Goal: Information Seeking & Learning: Learn about a topic

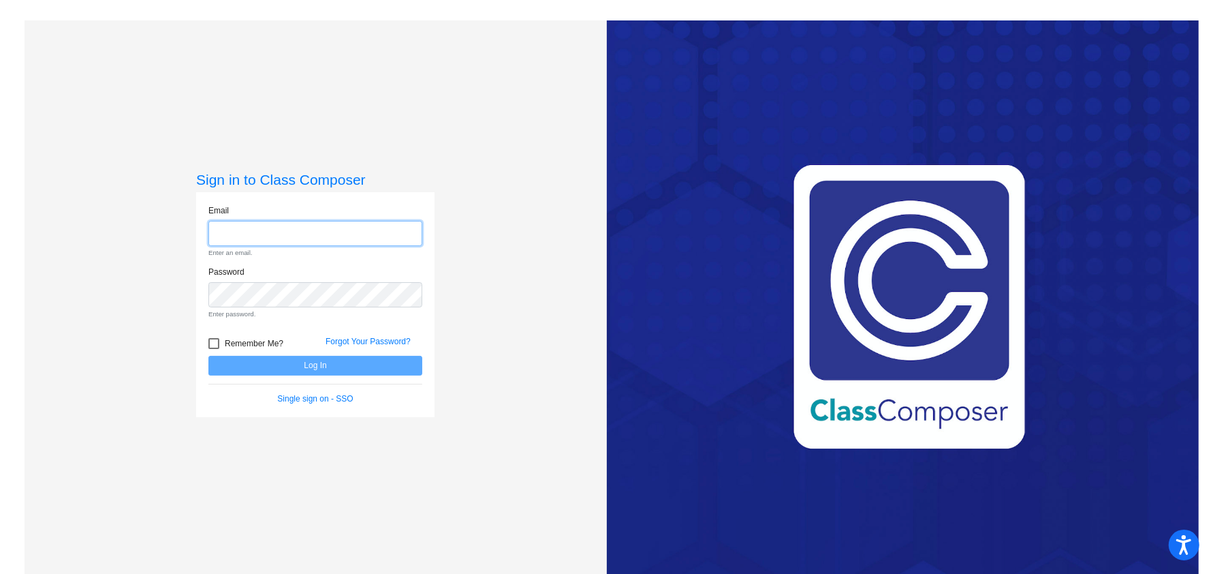
type input "[PERSON_NAME][EMAIL_ADDRESS][PERSON_NAME][DOMAIN_NAME]"
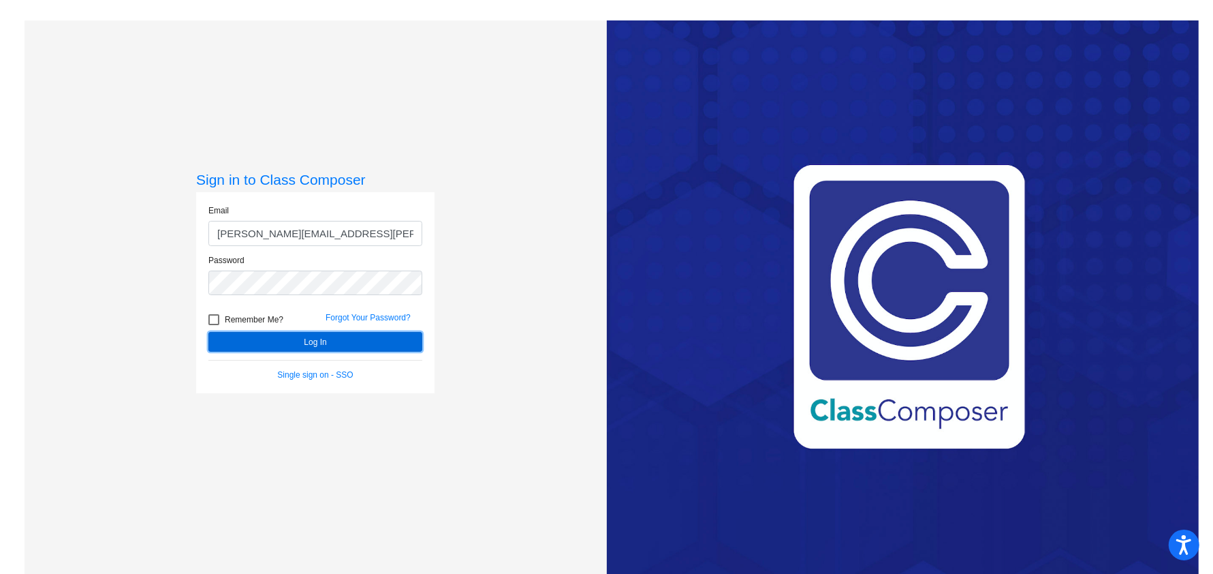
click at [270, 339] on button "Log In" at bounding box center [315, 342] width 214 height 20
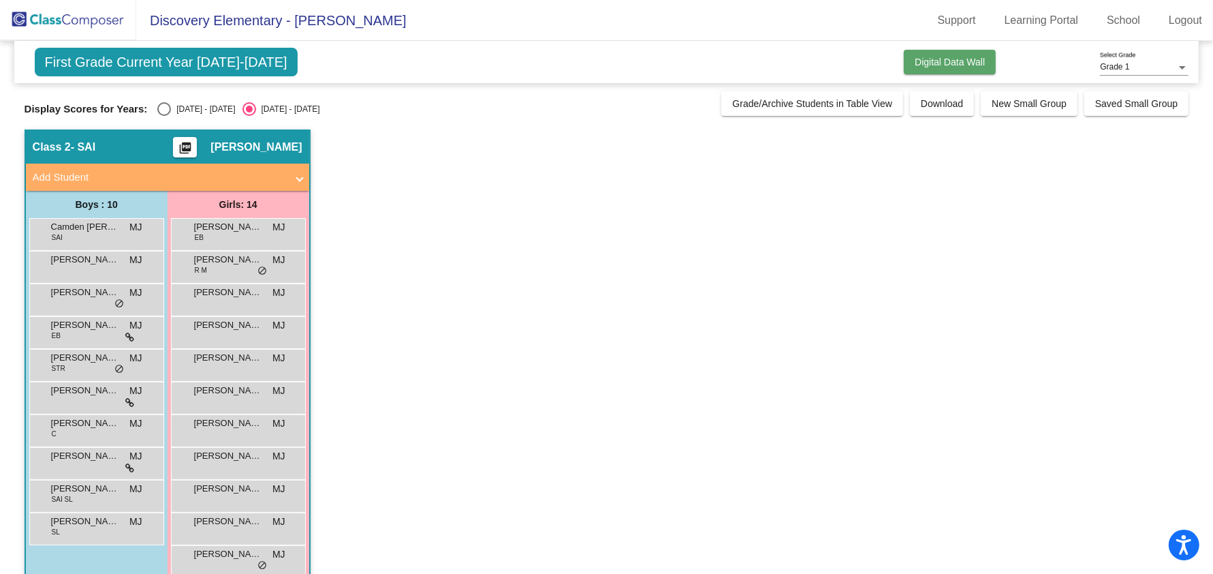
click at [935, 51] on button "Digital Data Wall" at bounding box center [950, 62] width 92 height 25
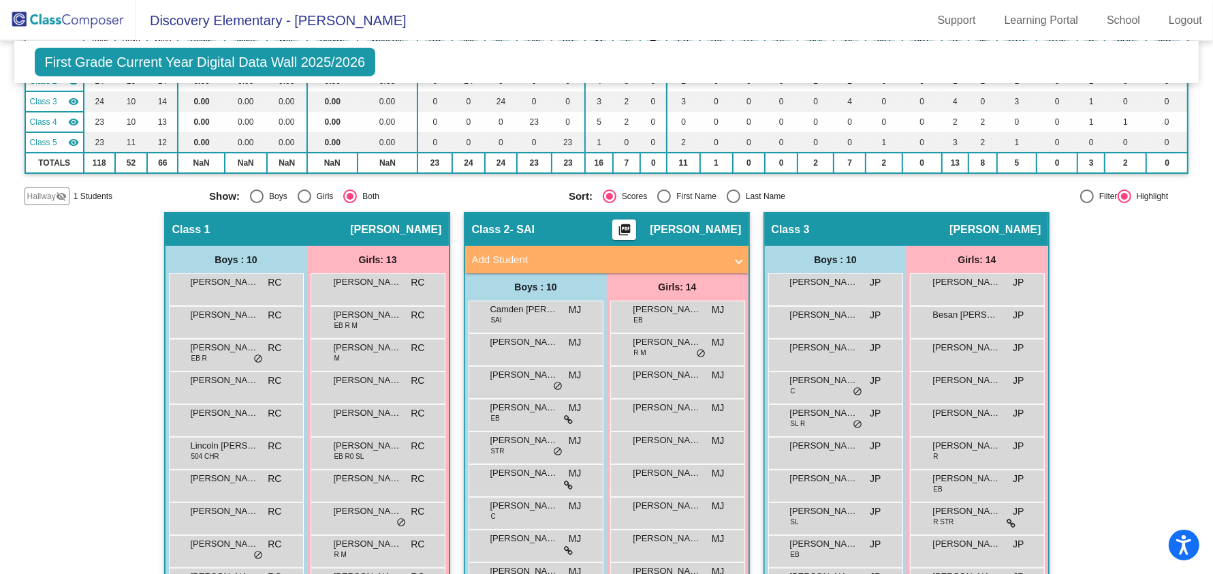
scroll to position [240, 0]
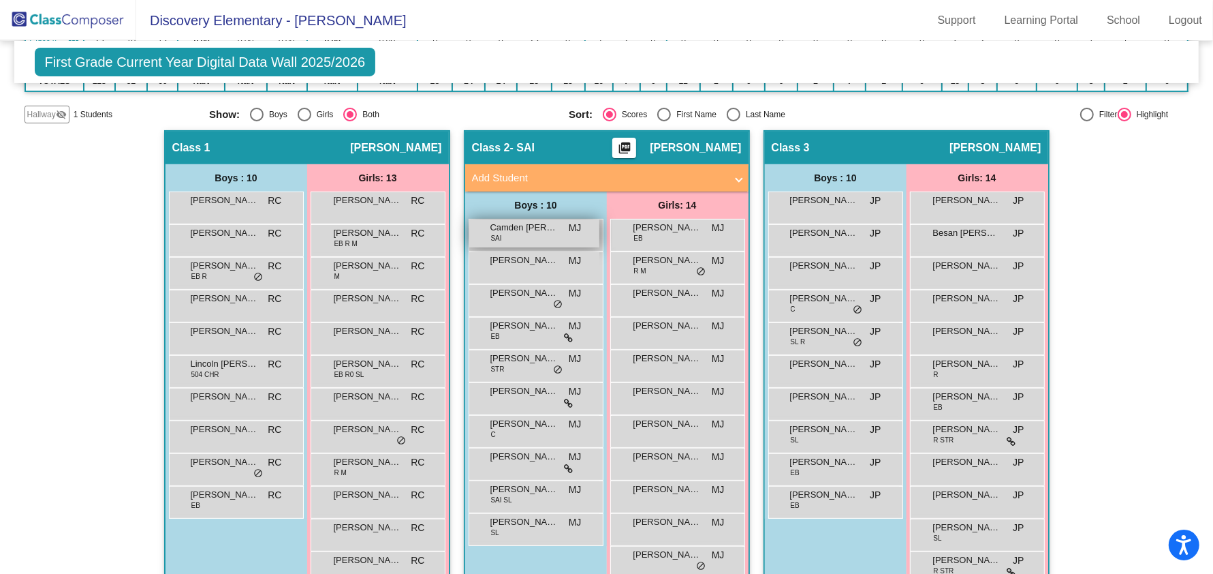
click at [539, 230] on span "Camden [PERSON_NAME]" at bounding box center [525, 228] width 68 height 14
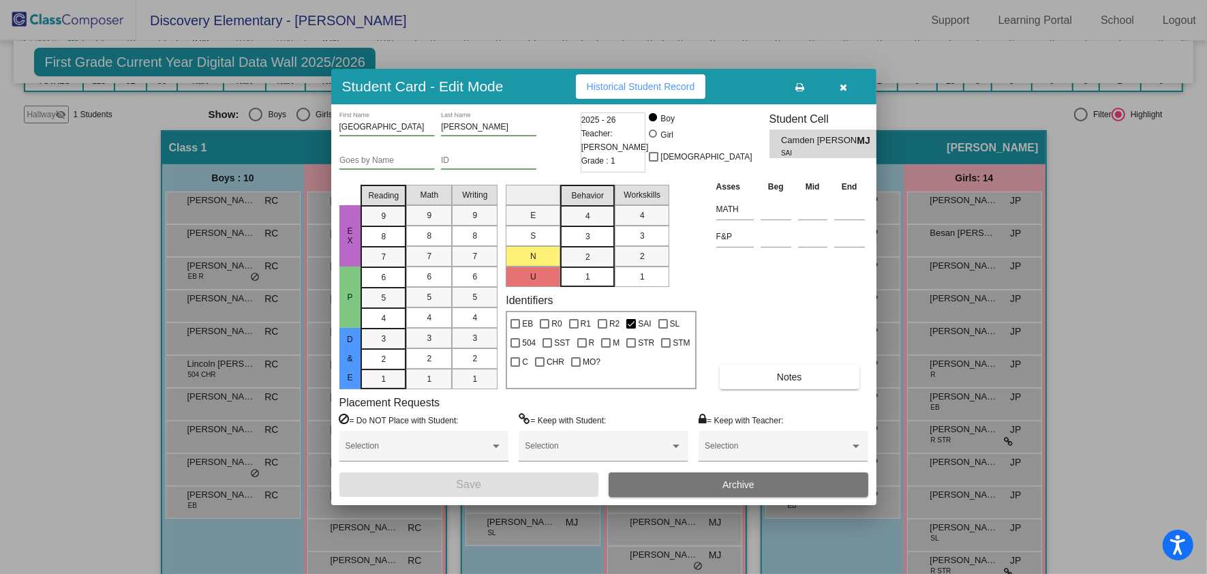
click at [848, 91] on button "button" at bounding box center [844, 86] width 44 height 25
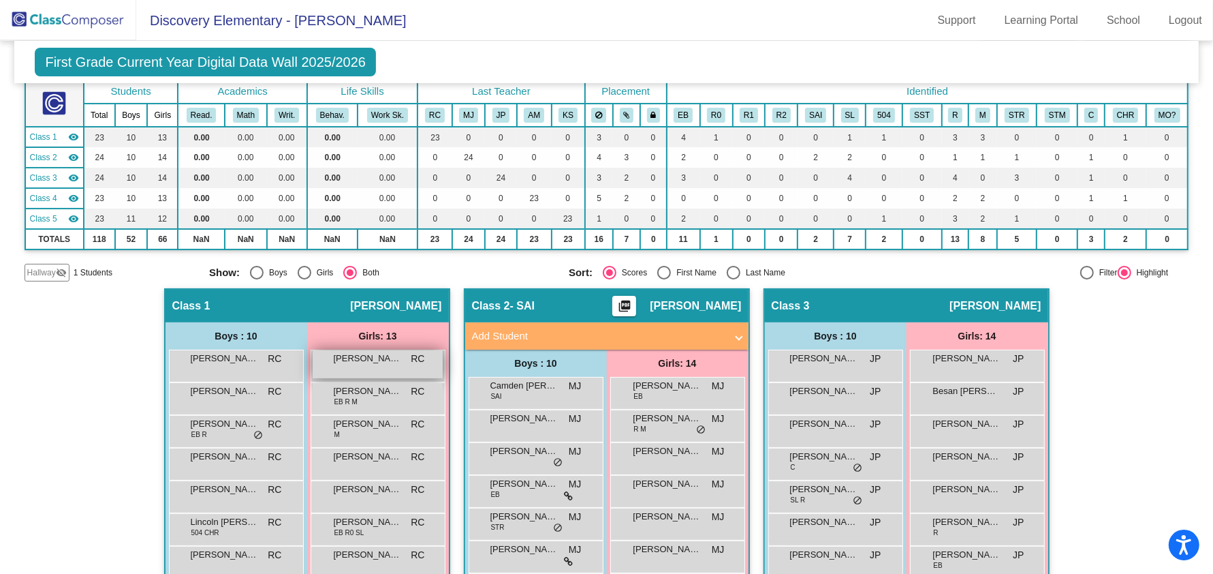
scroll to position [0, 0]
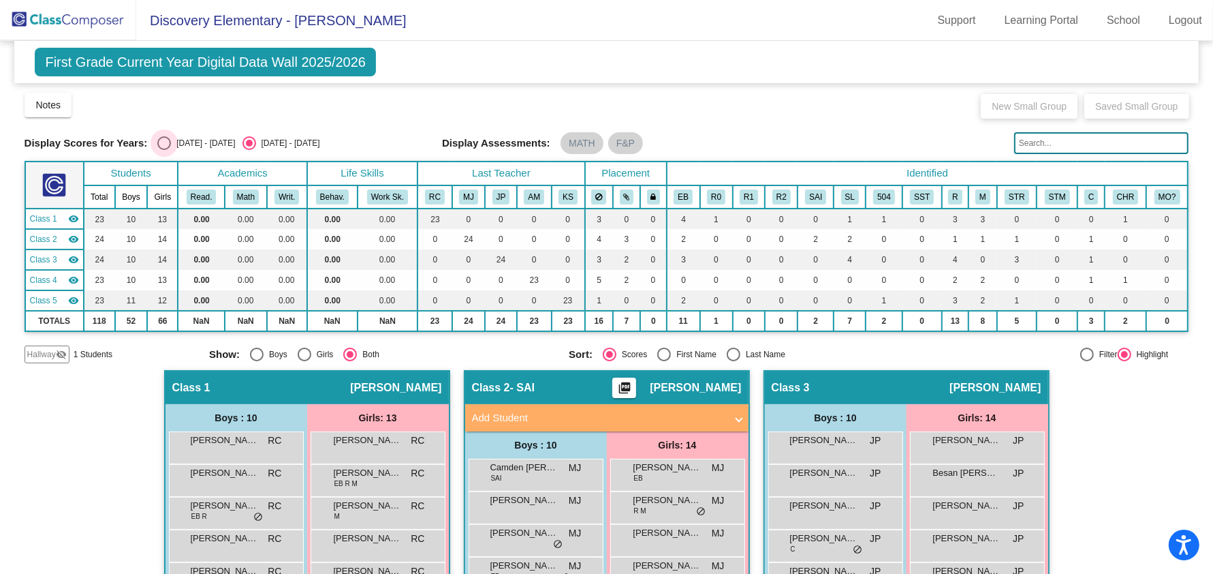
click at [176, 143] on div "[DATE] - [DATE]" at bounding box center [203, 143] width 64 height 12
click at [164, 150] on input "[DATE] - [DATE]" at bounding box center [164, 150] width 1 height 1
radio input "true"
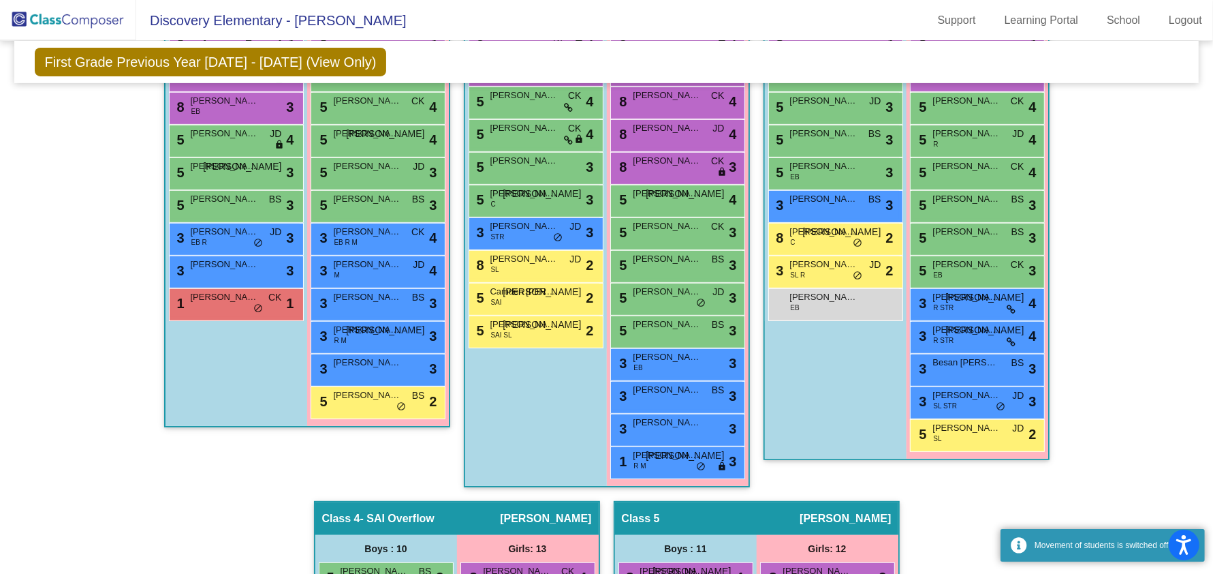
scroll to position [437, 0]
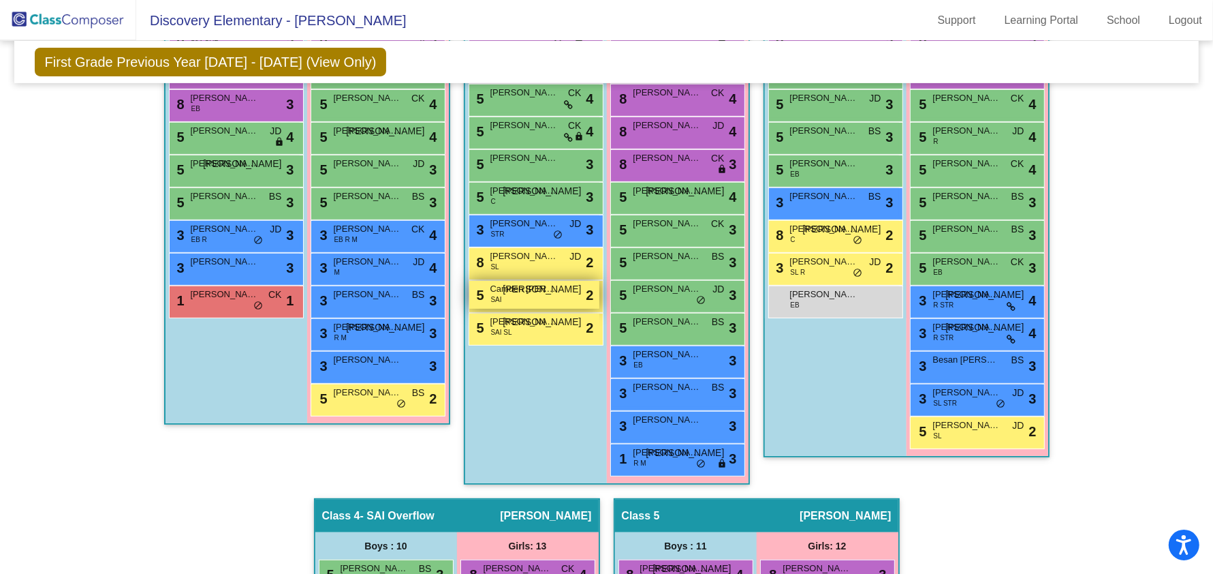
click at [540, 298] on div "5 Camden [PERSON_NAME] JO lock do_not_disturb_alt 2" at bounding box center [534, 295] width 130 height 28
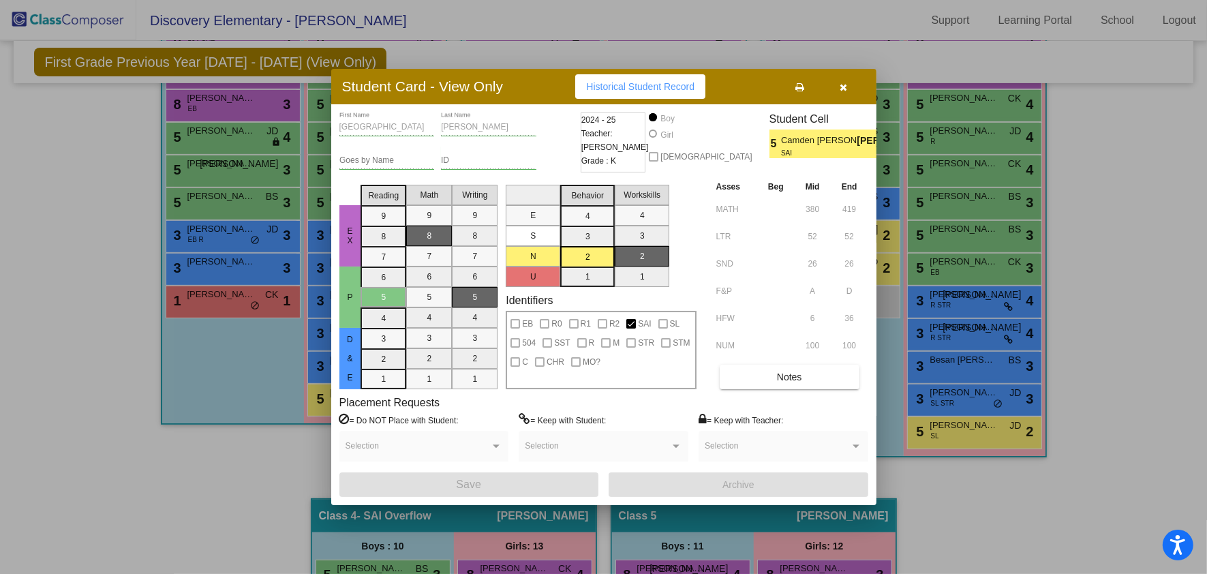
click at [852, 95] on button "button" at bounding box center [844, 86] width 44 height 25
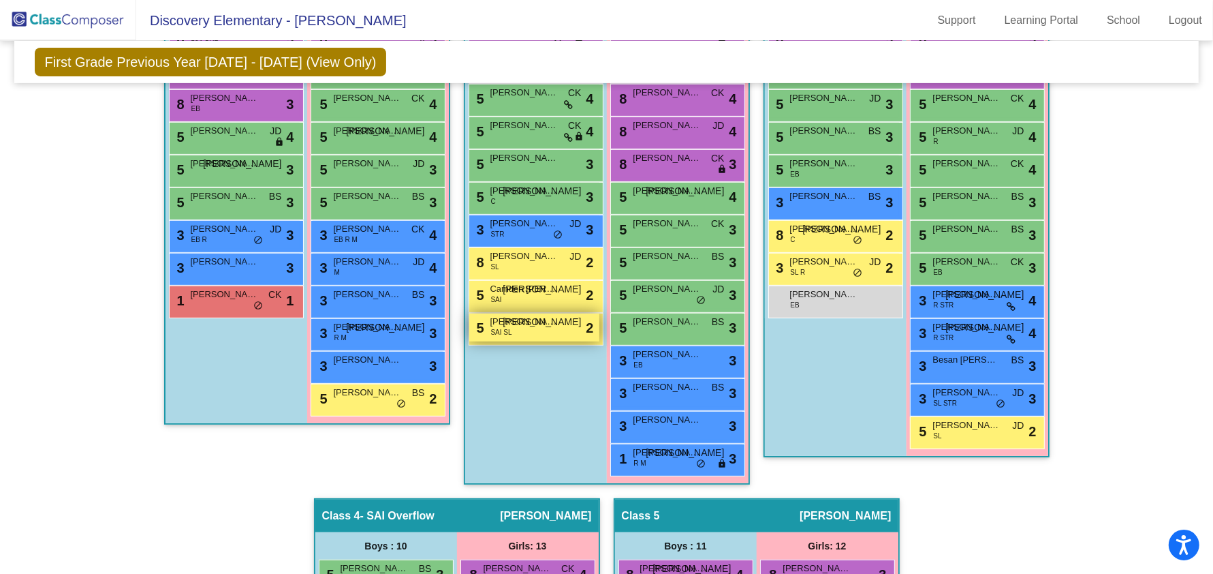
click at [542, 326] on div "5 [PERSON_NAME] SAI SL JO lock do_not_disturb_alt 2" at bounding box center [534, 327] width 130 height 28
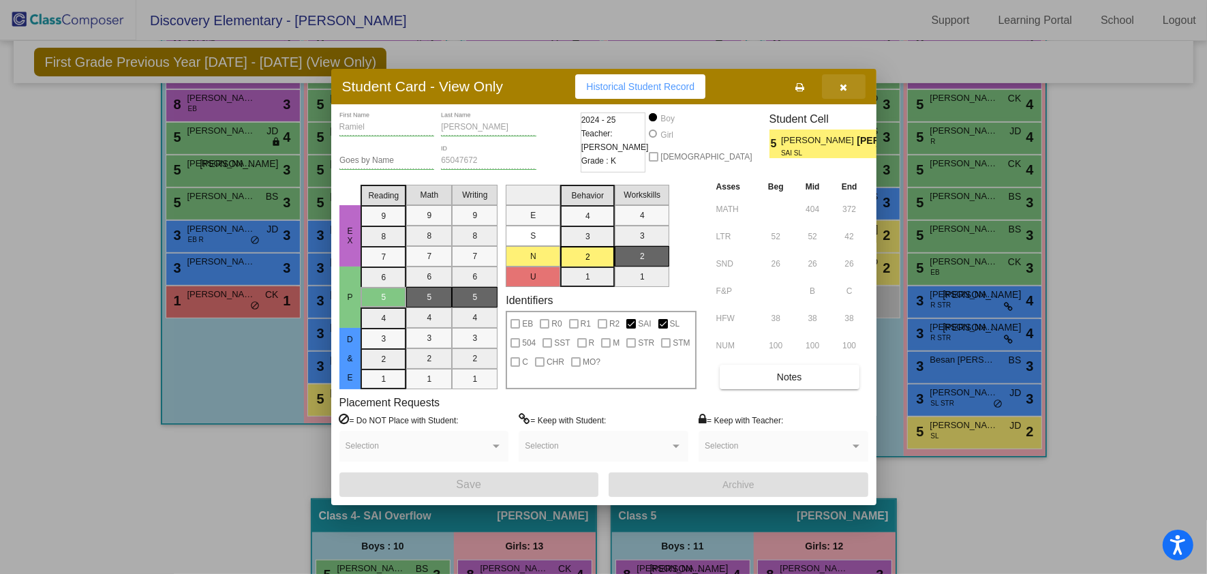
click at [837, 82] on button "button" at bounding box center [844, 86] width 44 height 25
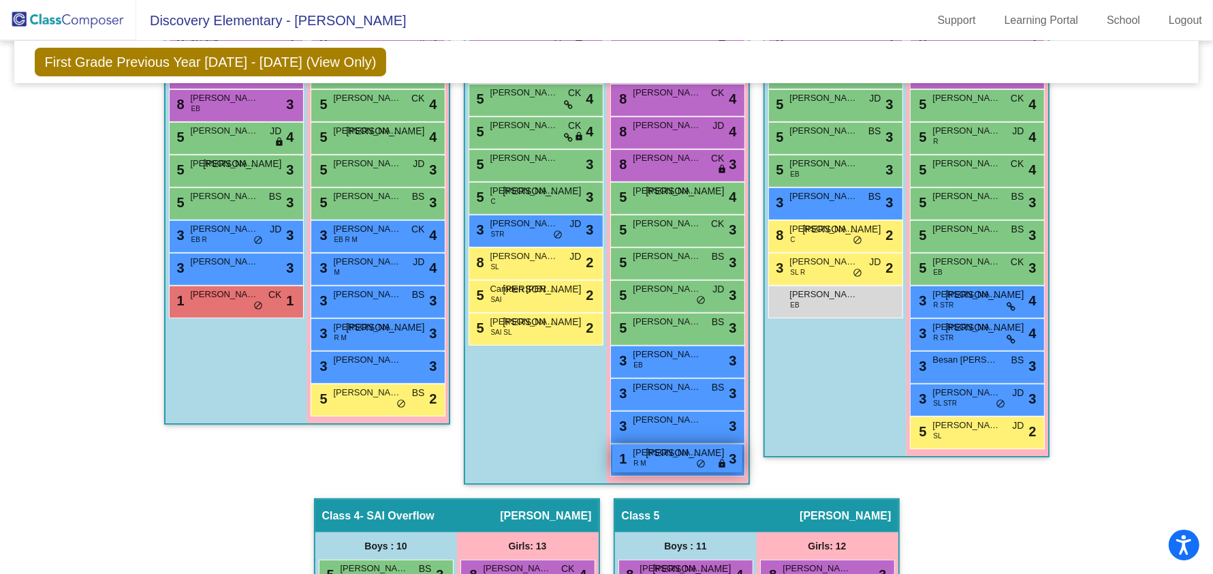
click at [654, 467] on div "1 [PERSON_NAME] [PERSON_NAME] JO lock do_not_disturb_alt 3" at bounding box center [678, 458] width 130 height 28
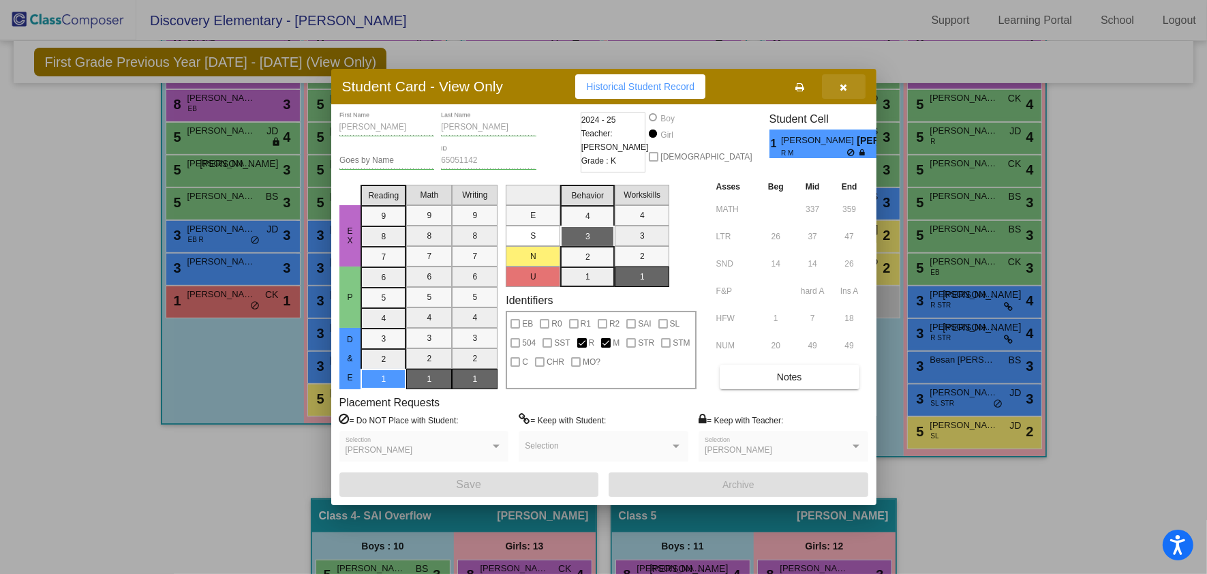
click at [848, 89] on button "button" at bounding box center [844, 86] width 44 height 25
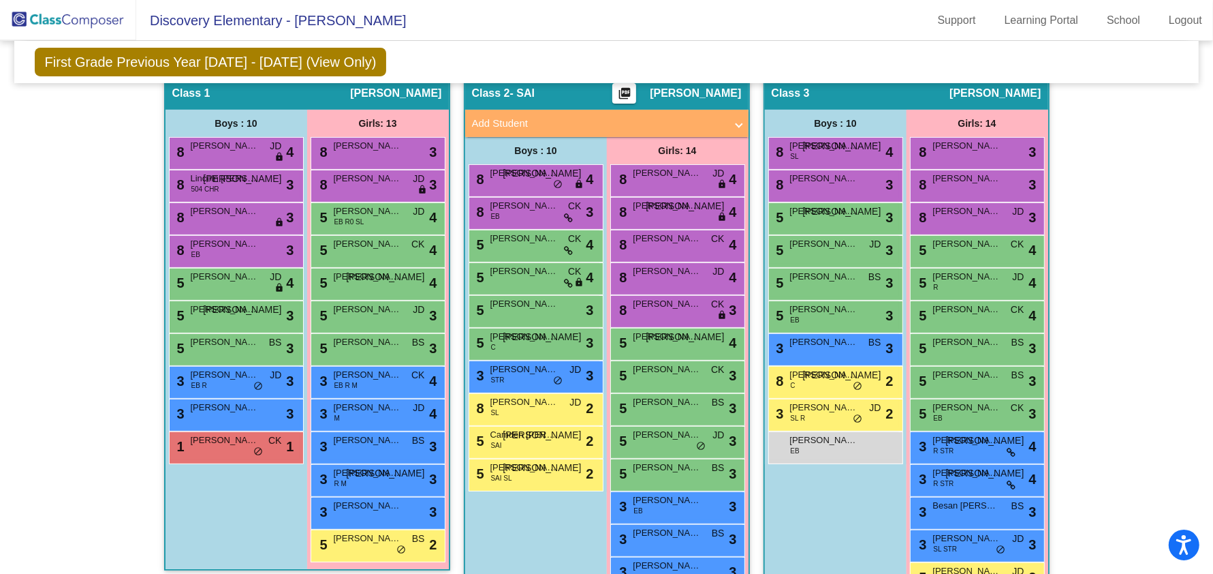
scroll to position [290, 0]
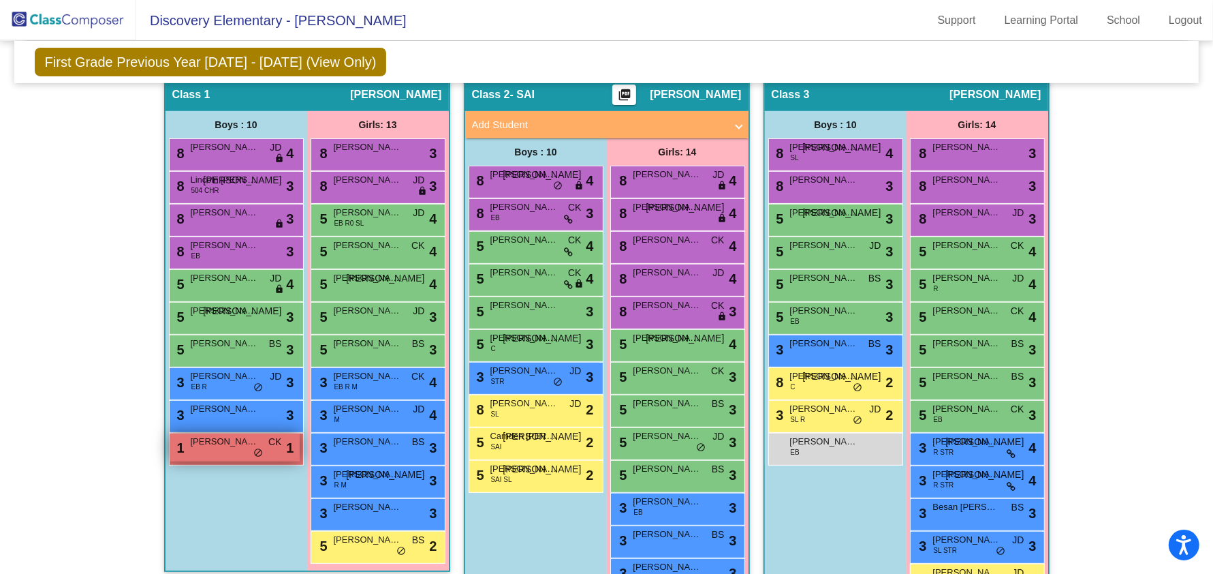
click at [254, 448] on span "do_not_disturb_alt" at bounding box center [259, 453] width 10 height 11
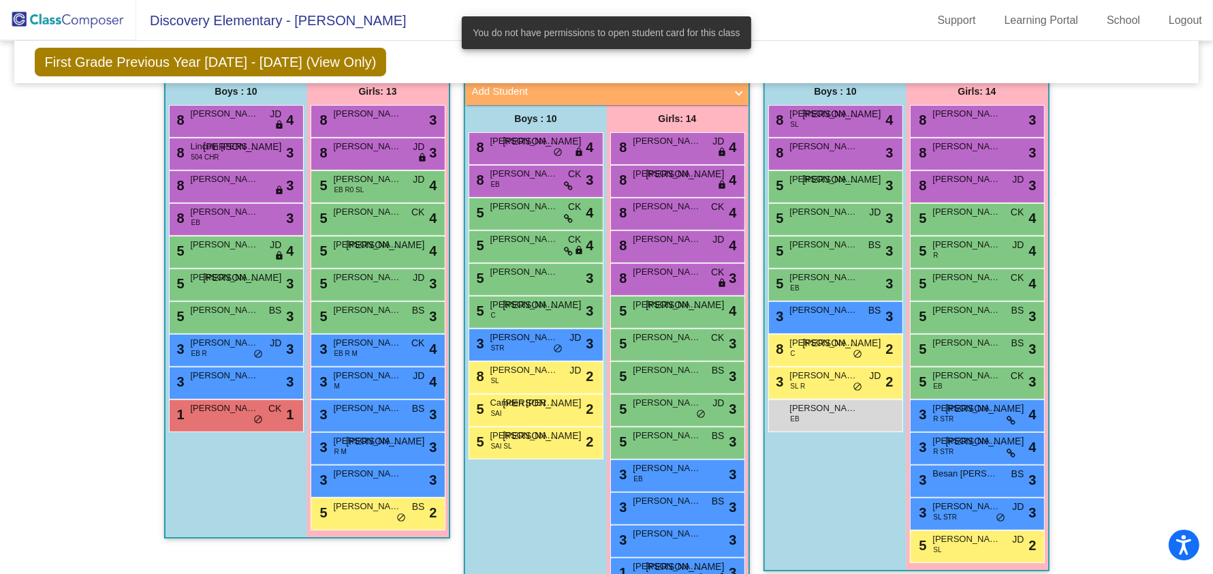
scroll to position [347, 0]
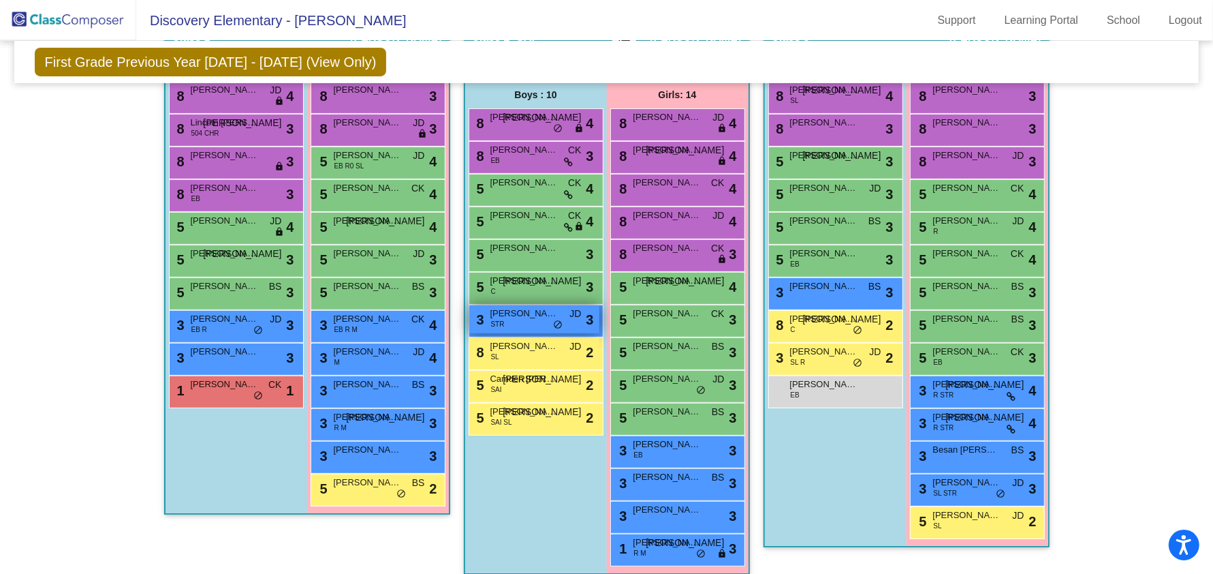
click at [531, 315] on span "[PERSON_NAME] [PERSON_NAME]" at bounding box center [525, 314] width 68 height 14
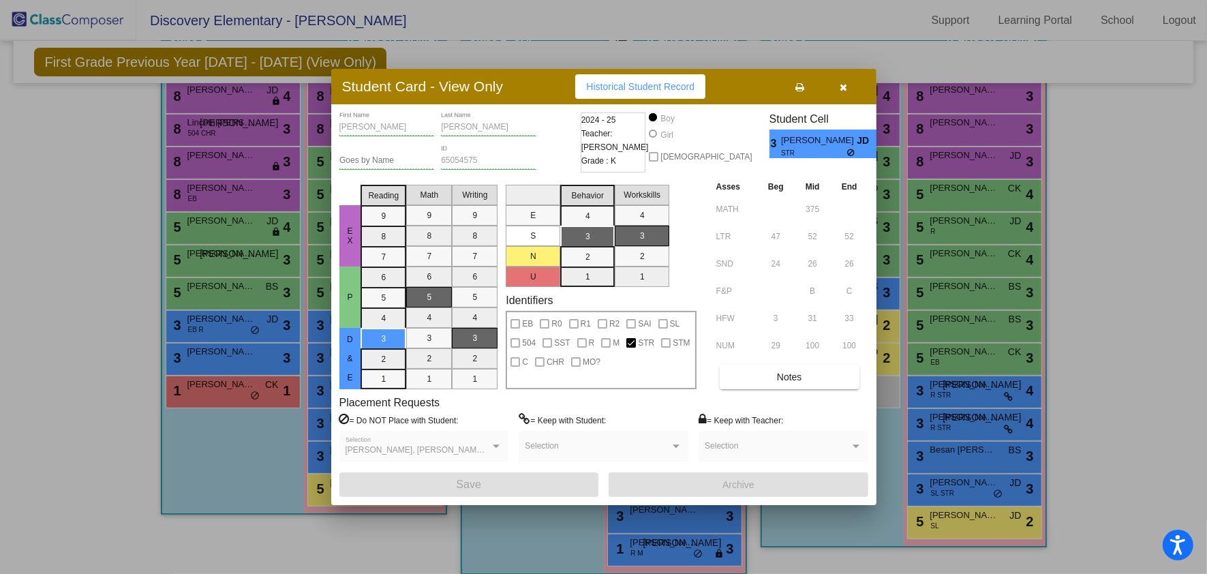
click at [837, 83] on button "button" at bounding box center [844, 86] width 44 height 25
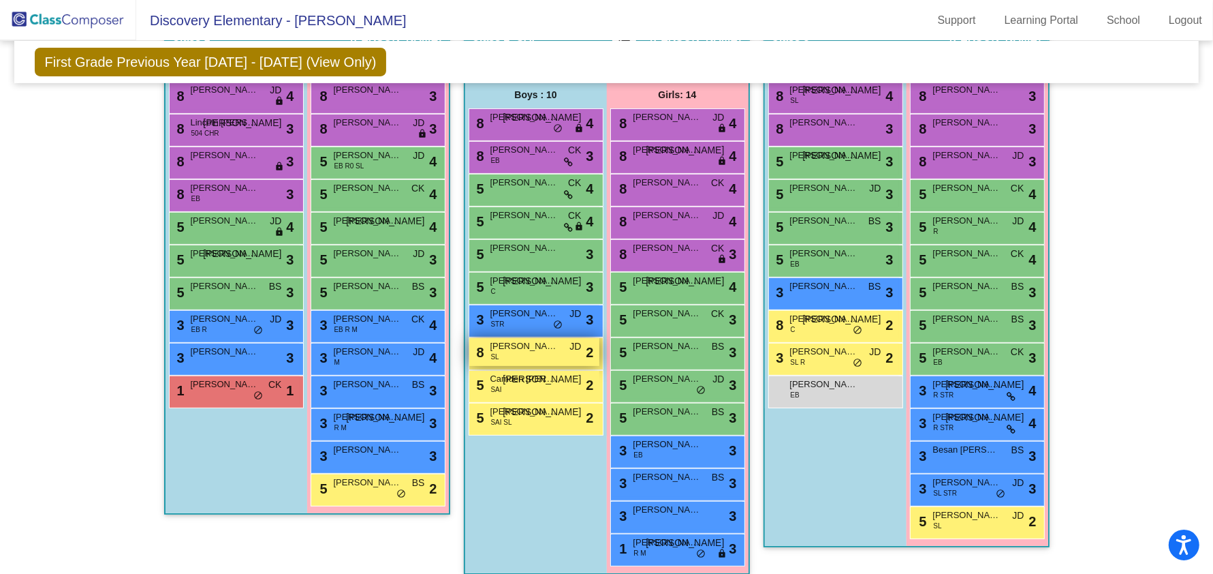
click at [499, 354] on div "8 [PERSON_NAME] [PERSON_NAME] JD lock do_not_disturb_alt 2" at bounding box center [534, 352] width 130 height 28
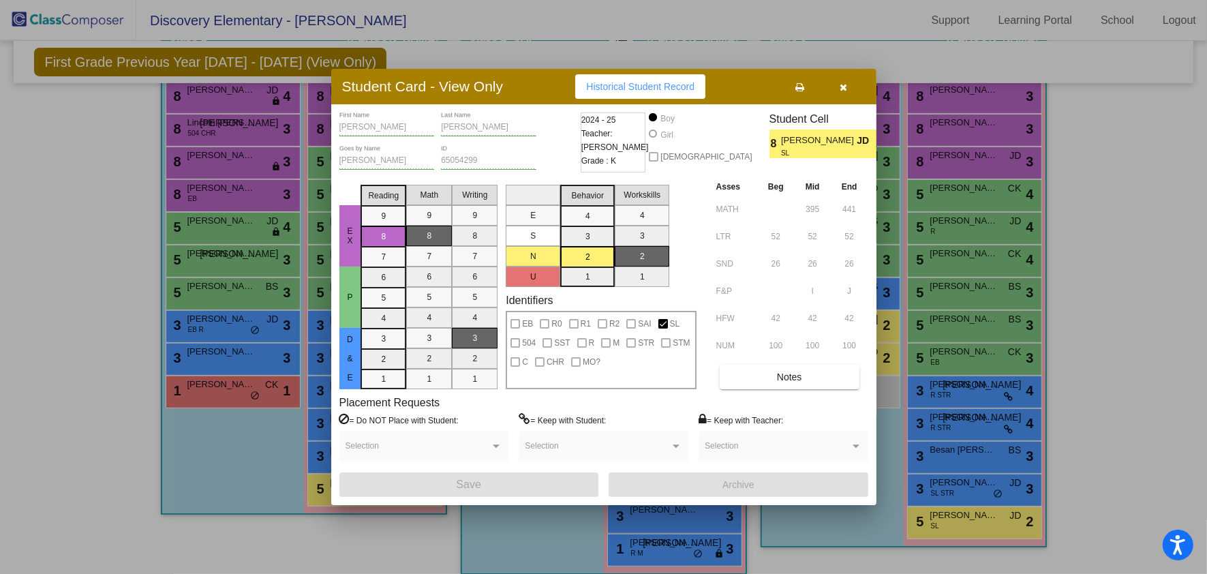
click at [840, 87] on icon "button" at bounding box center [842, 87] width 7 height 10
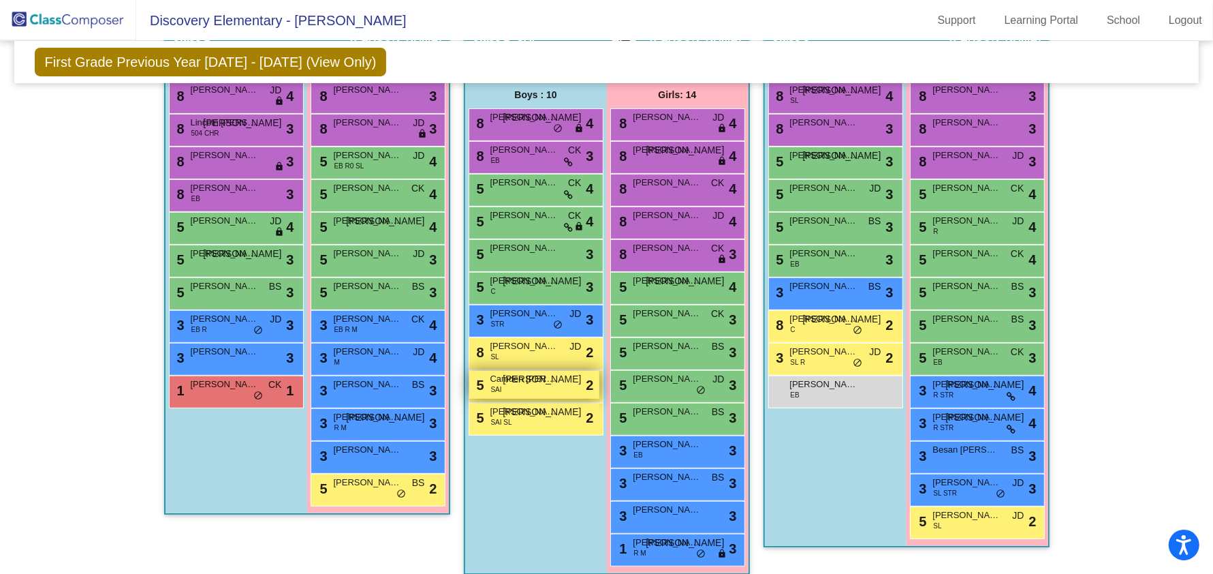
click at [508, 390] on div "5 Camden [PERSON_NAME] JO lock do_not_disturb_alt 2" at bounding box center [534, 385] width 130 height 28
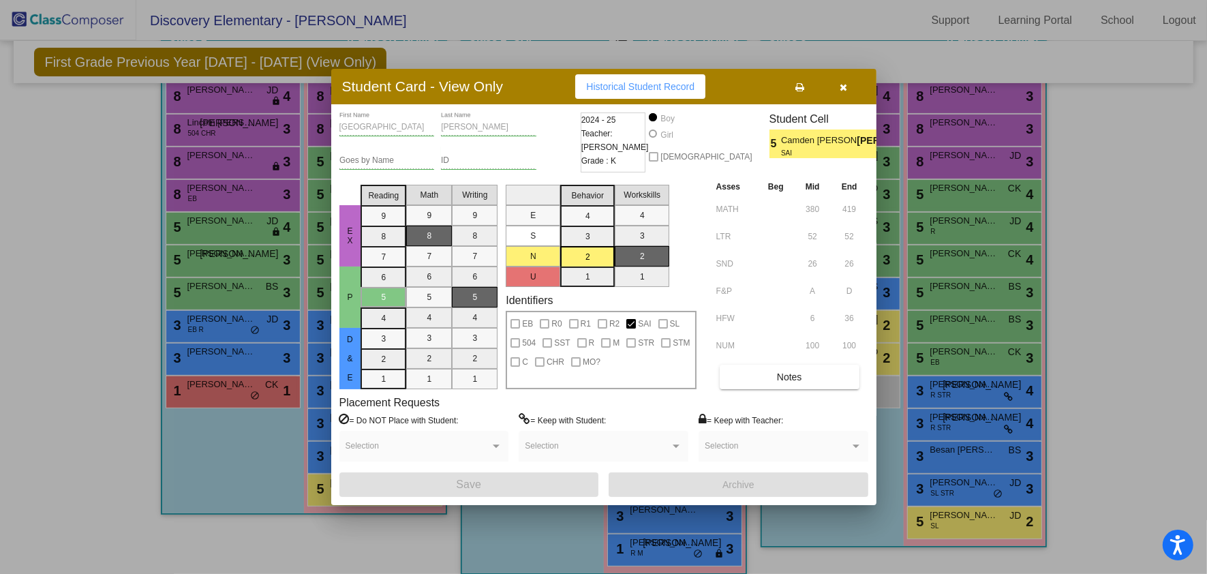
click at [841, 89] on icon "button" at bounding box center [842, 87] width 7 height 10
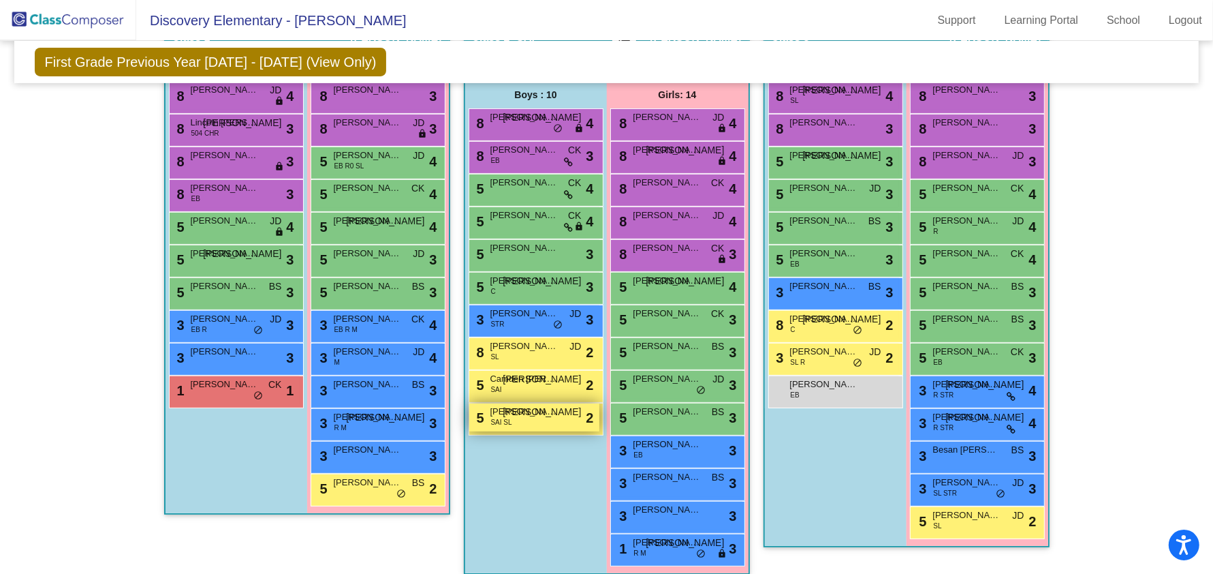
click at [518, 414] on span "[PERSON_NAME]" at bounding box center [525, 412] width 68 height 14
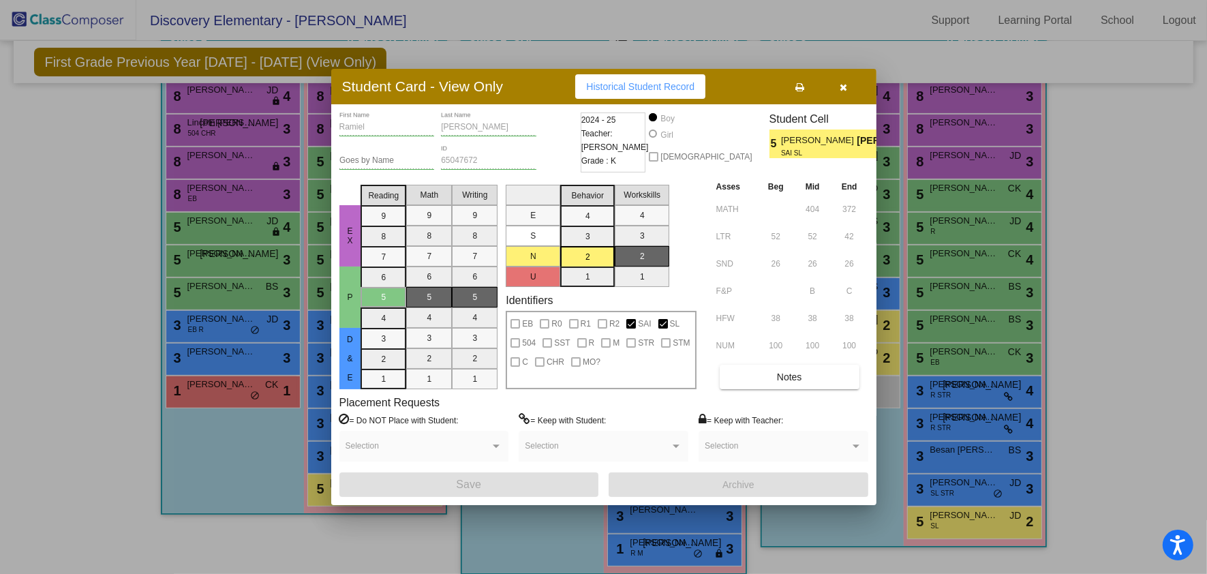
click at [846, 93] on button "button" at bounding box center [844, 86] width 44 height 25
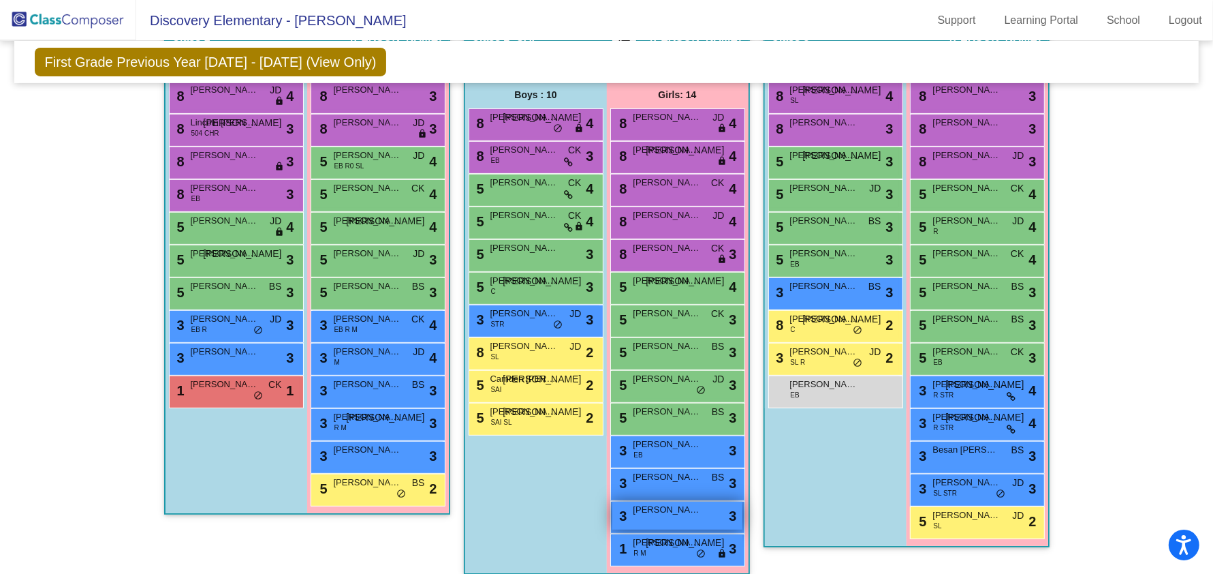
click at [665, 508] on span "[PERSON_NAME]" at bounding box center [668, 510] width 68 height 14
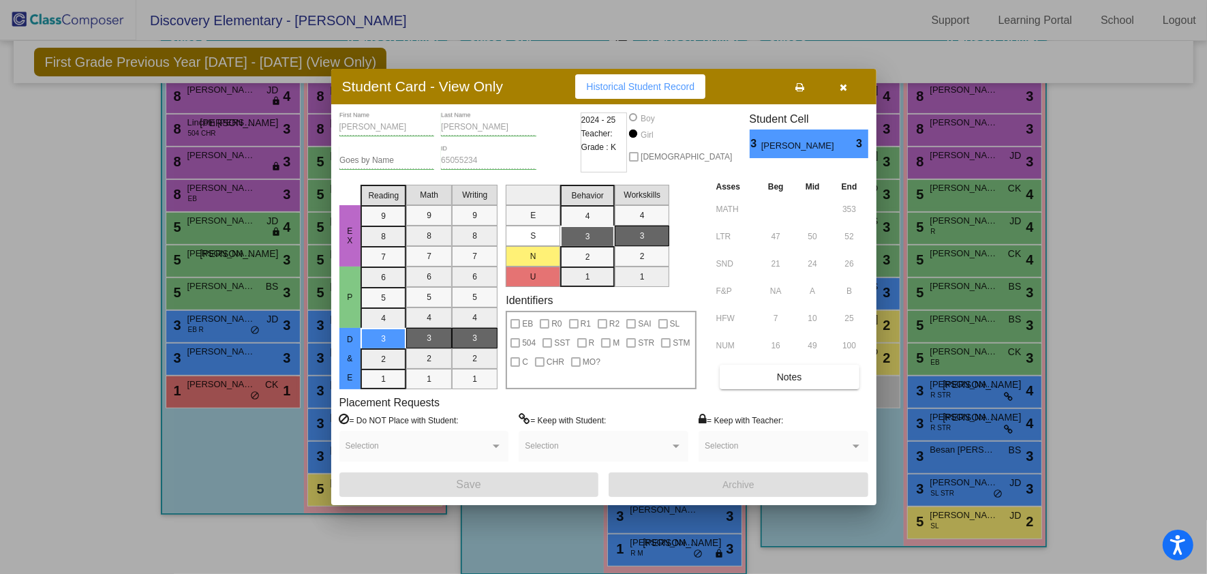
click at [848, 82] on button "button" at bounding box center [844, 86] width 44 height 25
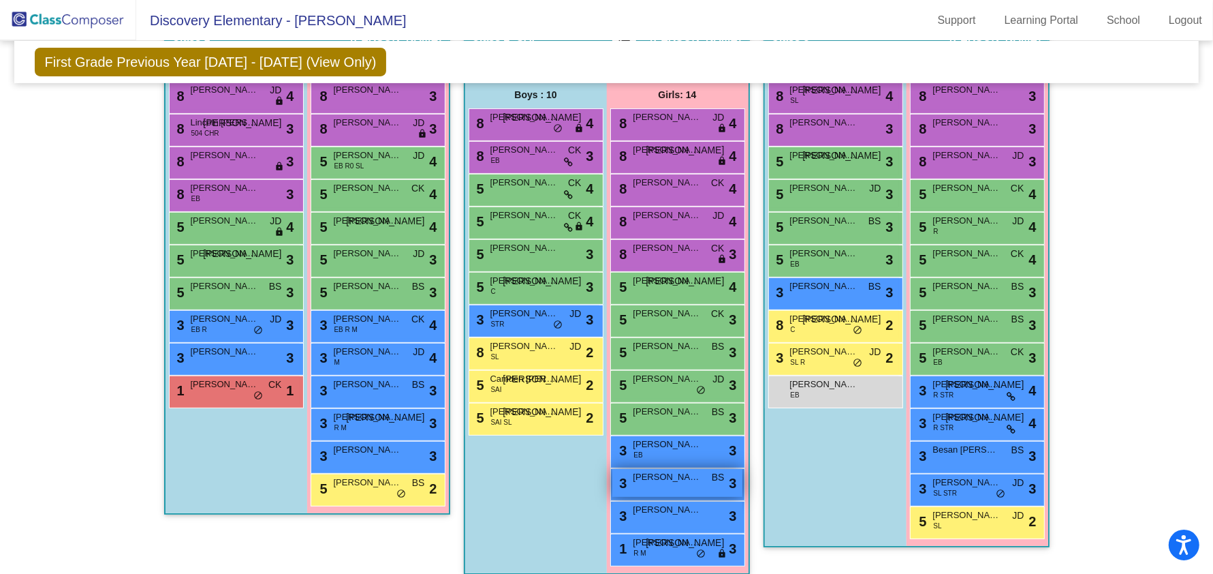
click at [669, 476] on span "[PERSON_NAME]" at bounding box center [668, 477] width 68 height 14
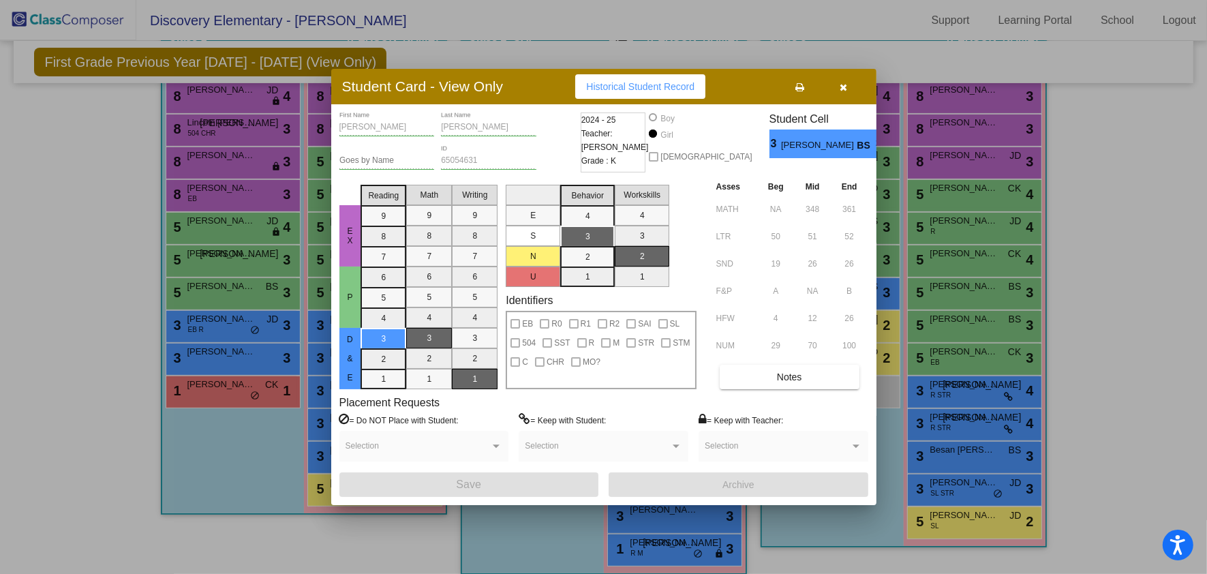
click at [850, 89] on button "button" at bounding box center [844, 86] width 44 height 25
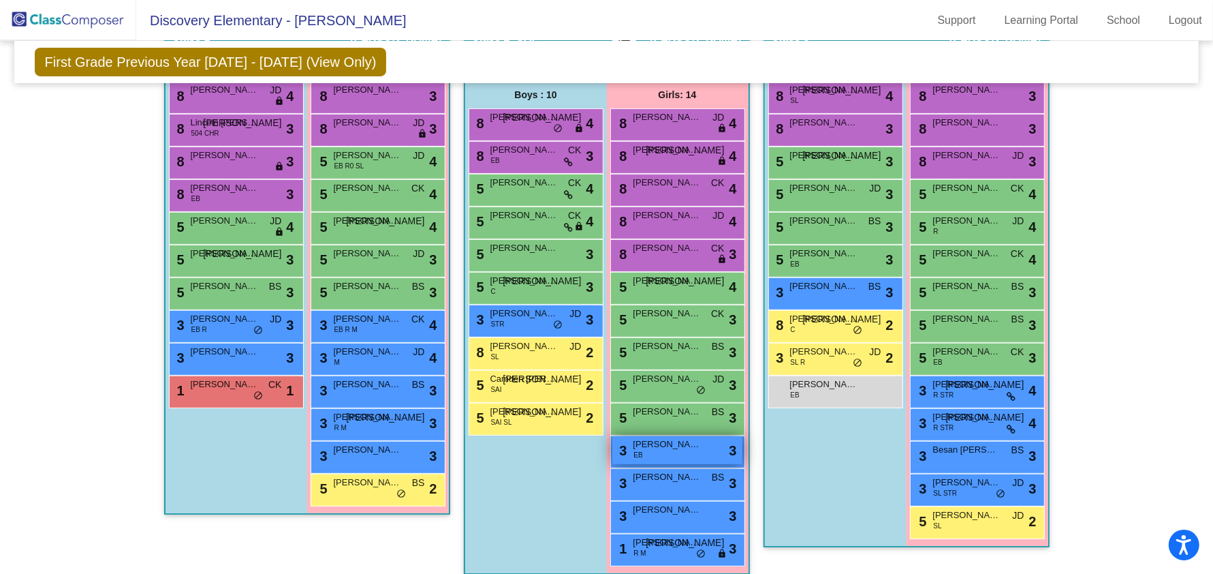
click at [687, 443] on span "[PERSON_NAME]" at bounding box center [668, 444] width 68 height 14
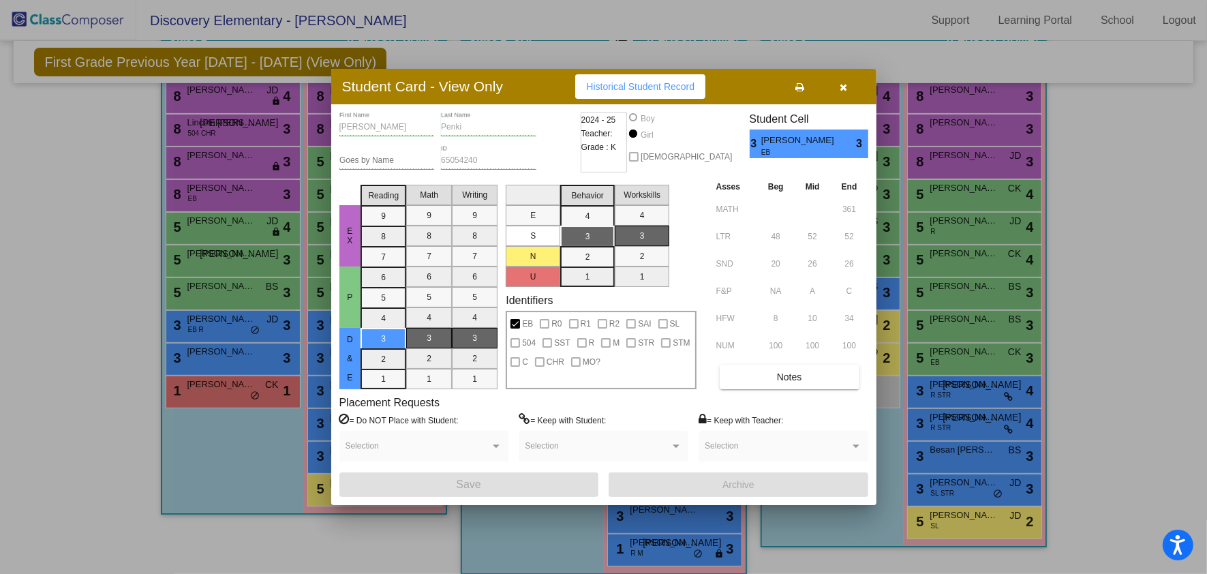
click at [835, 86] on button "button" at bounding box center [844, 86] width 44 height 25
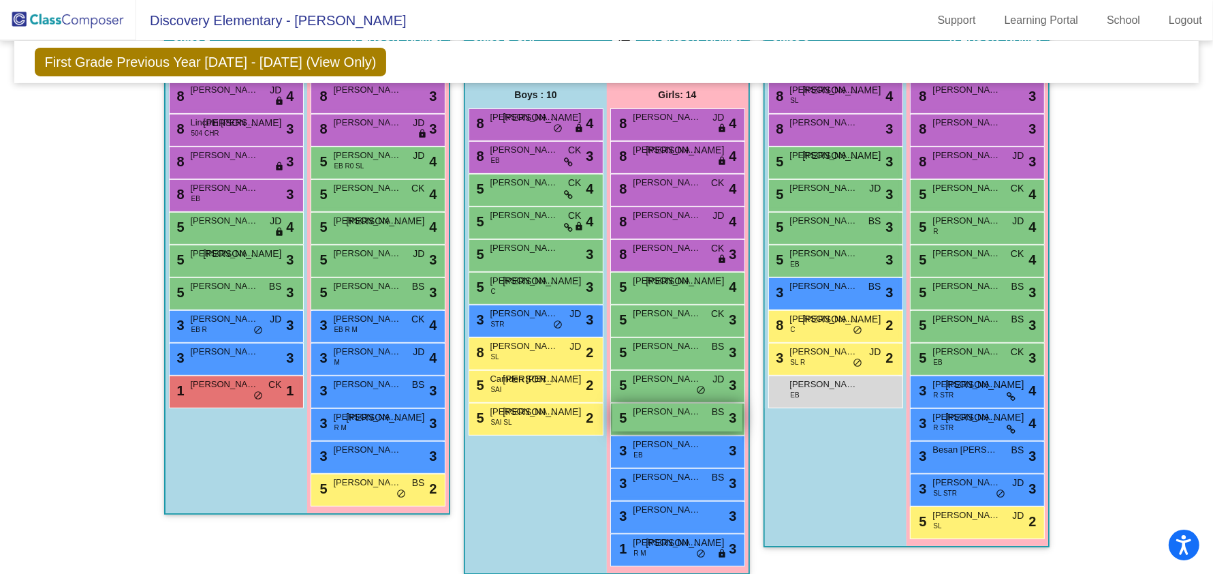
click at [670, 416] on div "5 [PERSON_NAME] BS lock do_not_disturb_alt 3" at bounding box center [678, 417] width 130 height 28
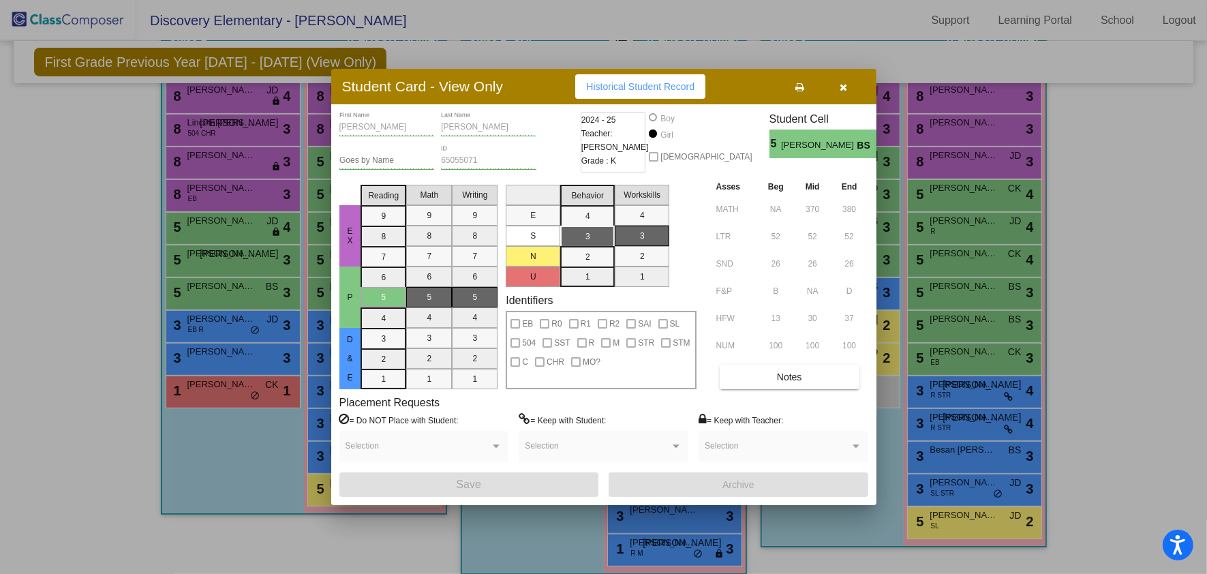
click at [850, 87] on button "button" at bounding box center [844, 86] width 44 height 25
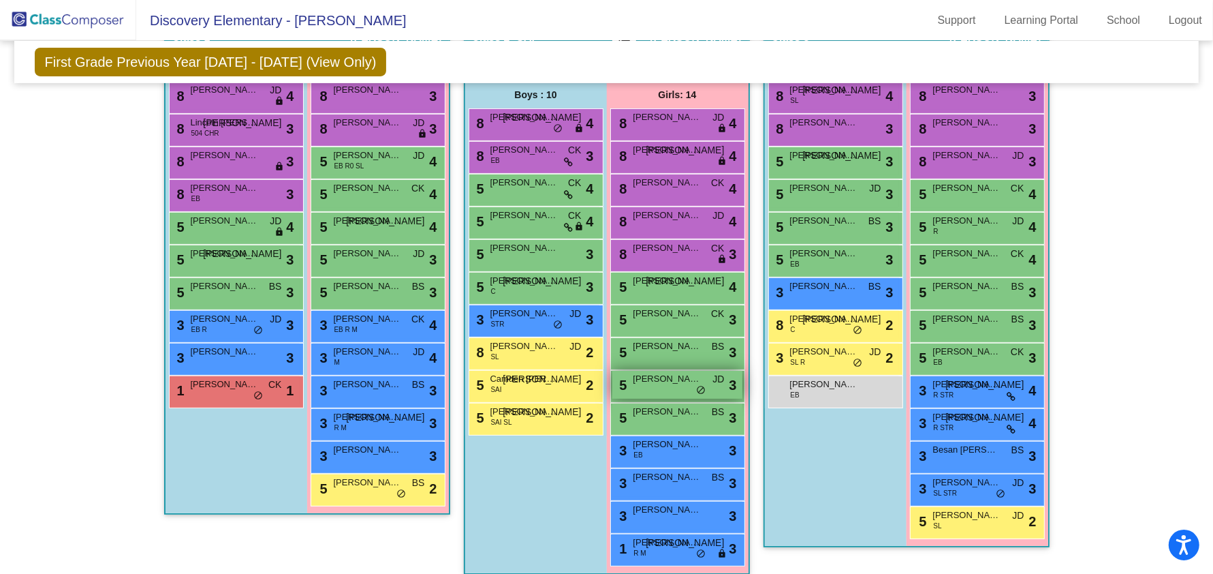
click at [670, 384] on div "5 [PERSON_NAME] [PERSON_NAME] lock do_not_disturb_alt 3" at bounding box center [678, 385] width 130 height 28
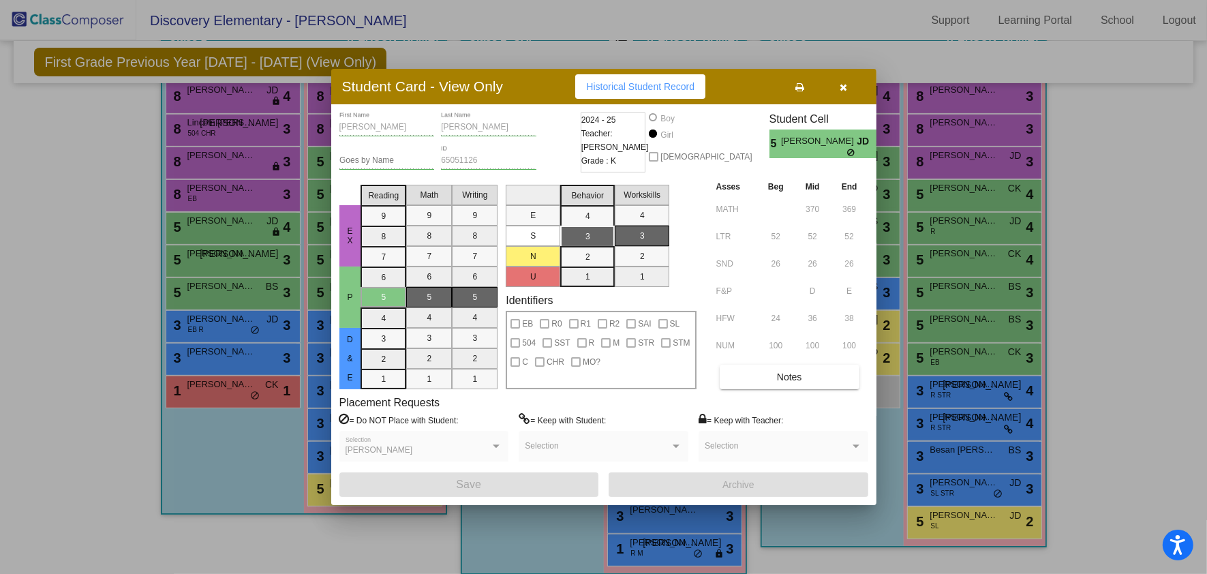
click at [848, 95] on button "button" at bounding box center [844, 86] width 44 height 25
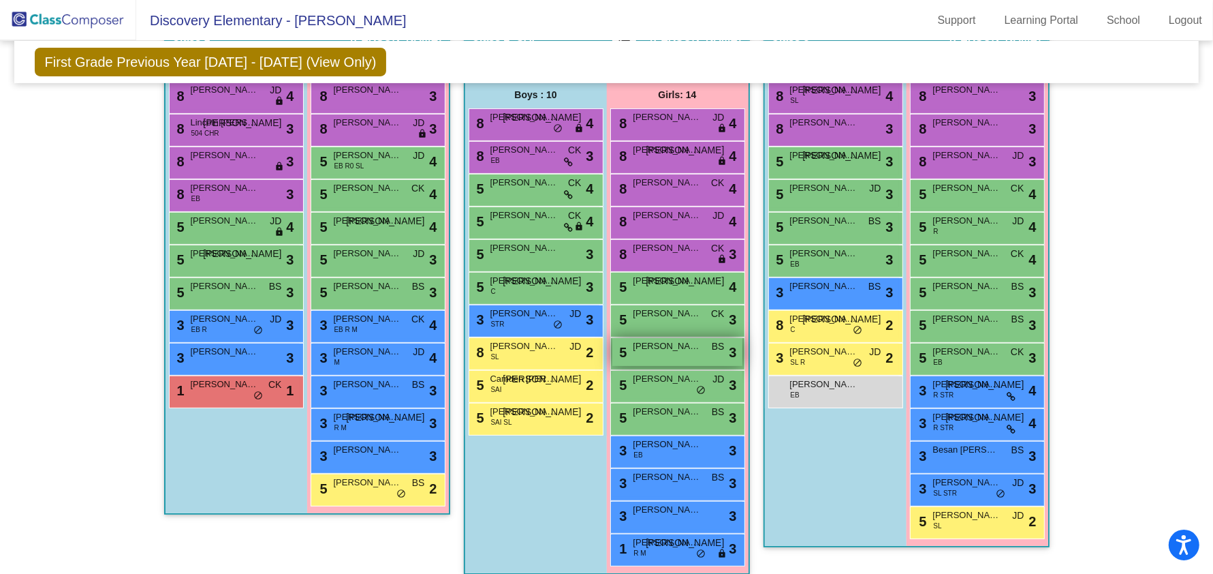
click at [668, 352] on div "5 [PERSON_NAME] BS lock do_not_disturb_alt 3" at bounding box center [678, 352] width 130 height 28
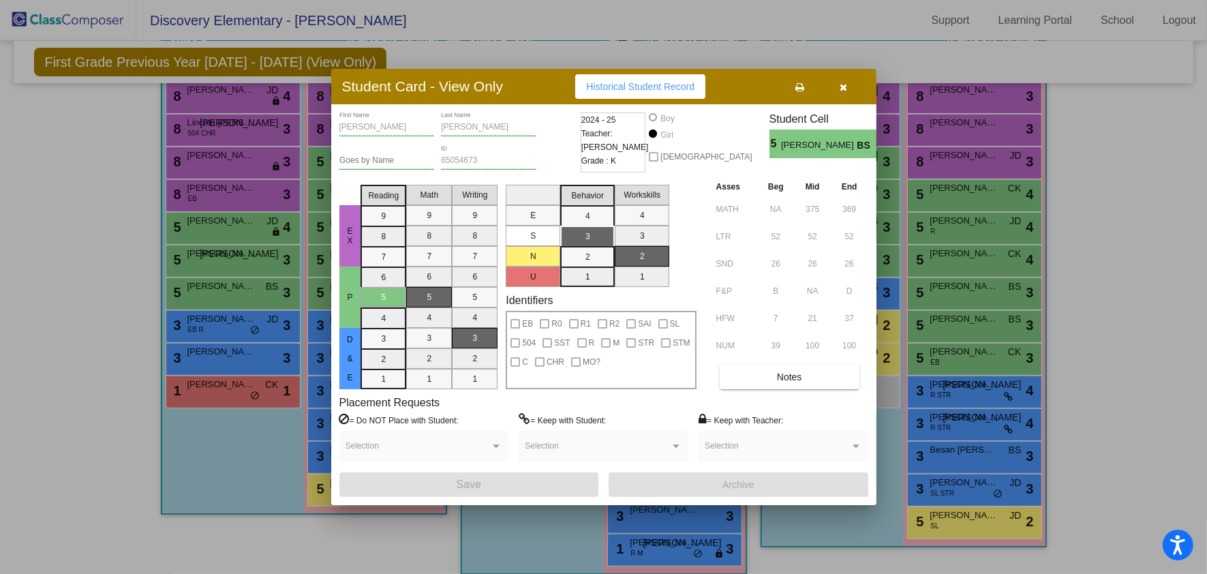
click at [845, 89] on icon "button" at bounding box center [842, 87] width 7 height 10
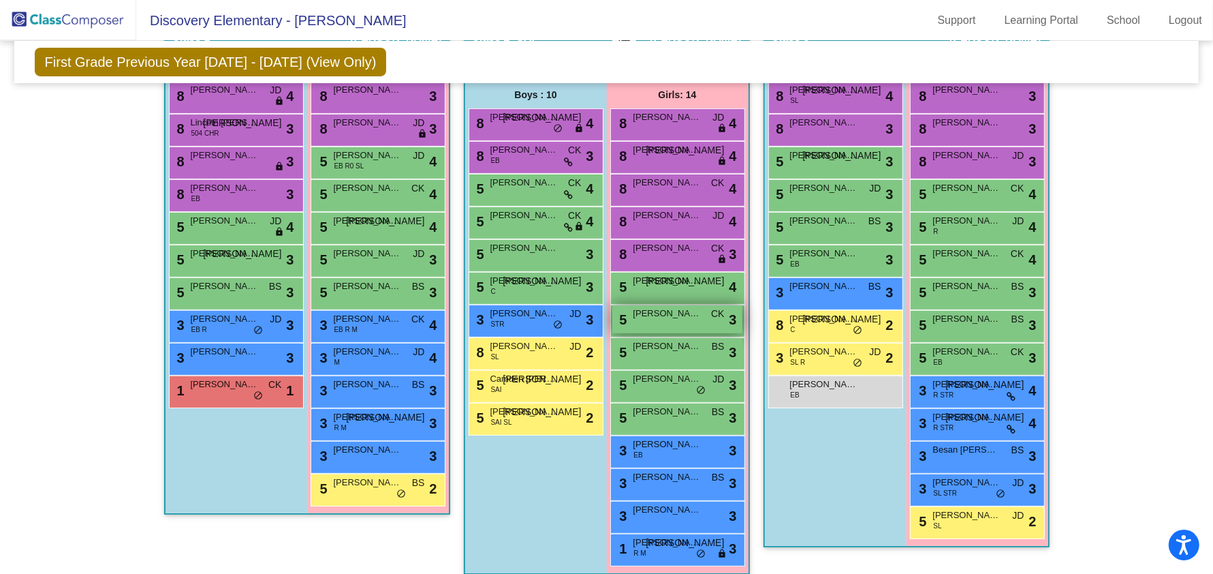
click at [670, 315] on span "[PERSON_NAME]" at bounding box center [668, 314] width 68 height 14
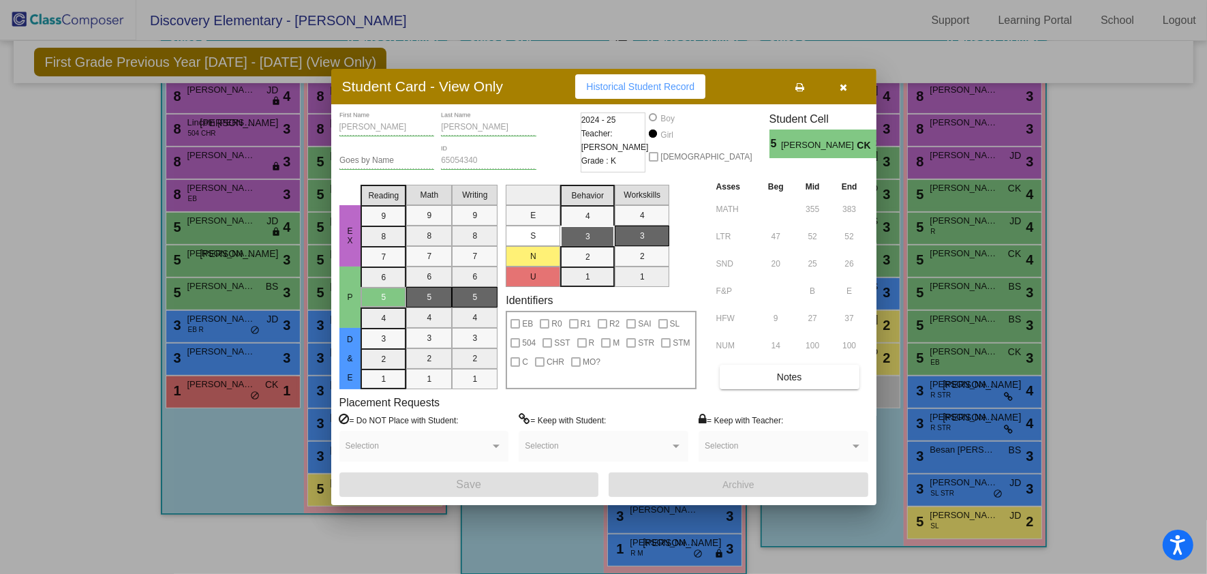
click at [844, 93] on button "button" at bounding box center [844, 86] width 44 height 25
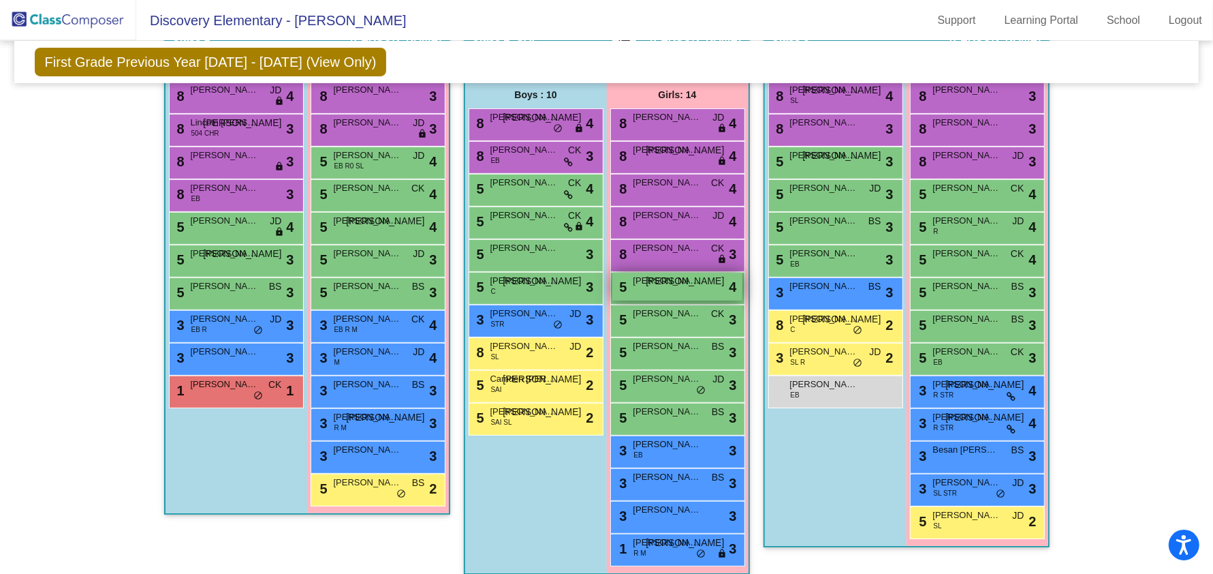
click at [669, 285] on div "5 [PERSON_NAME] [PERSON_NAME] lock do_not_disturb_alt 4" at bounding box center [678, 287] width 130 height 28
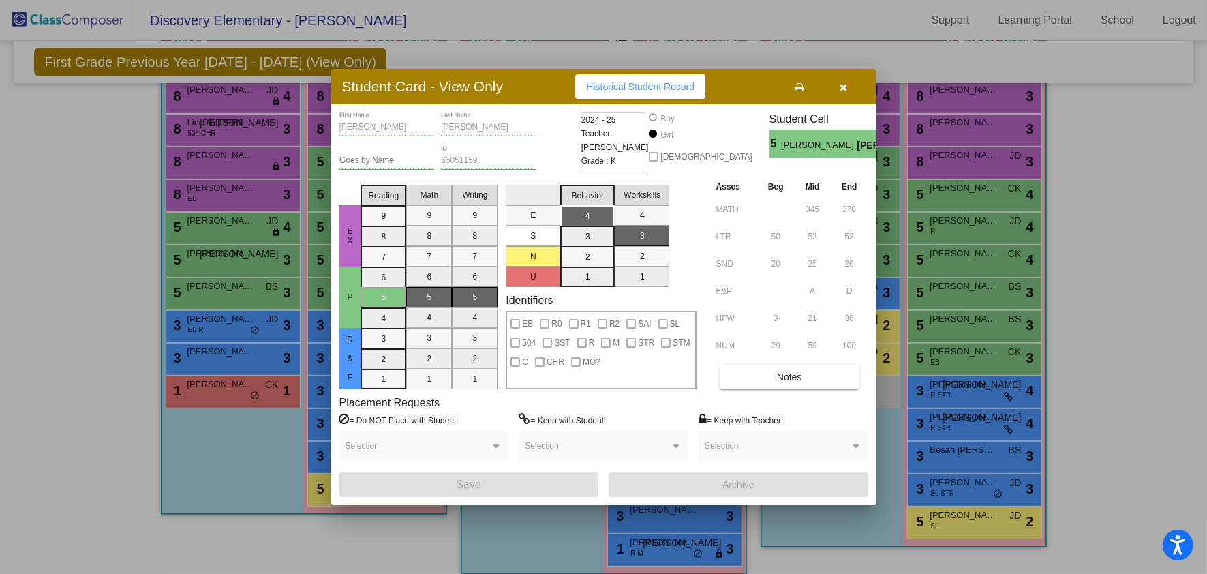
click at [845, 89] on icon "button" at bounding box center [842, 87] width 7 height 10
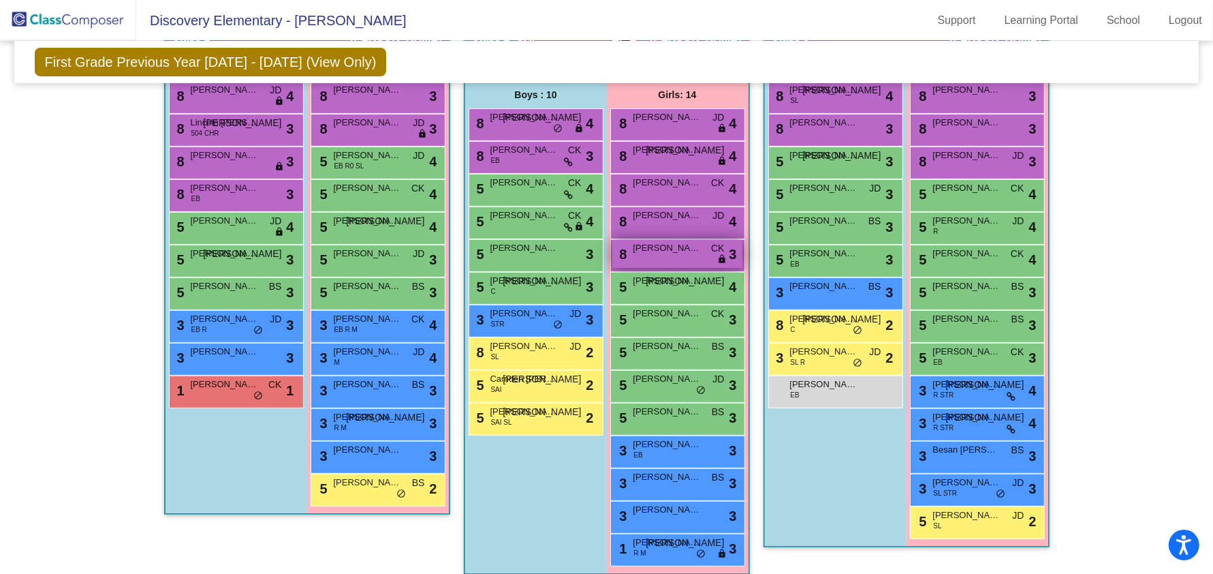
click at [681, 248] on span "[PERSON_NAME]" at bounding box center [668, 248] width 68 height 14
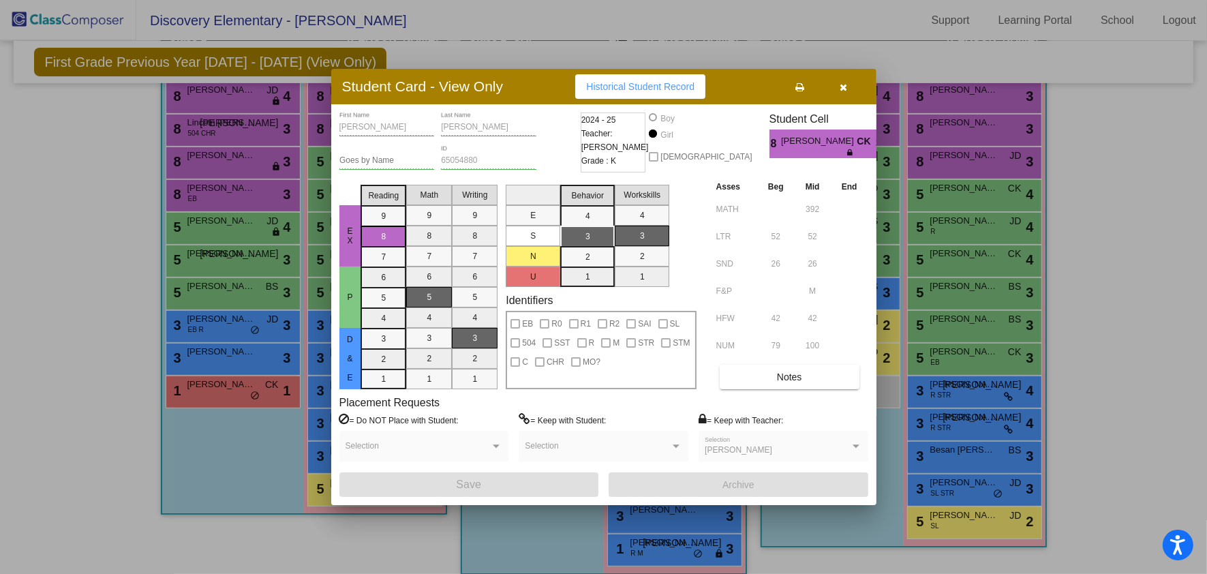
click at [848, 82] on button "button" at bounding box center [844, 86] width 44 height 25
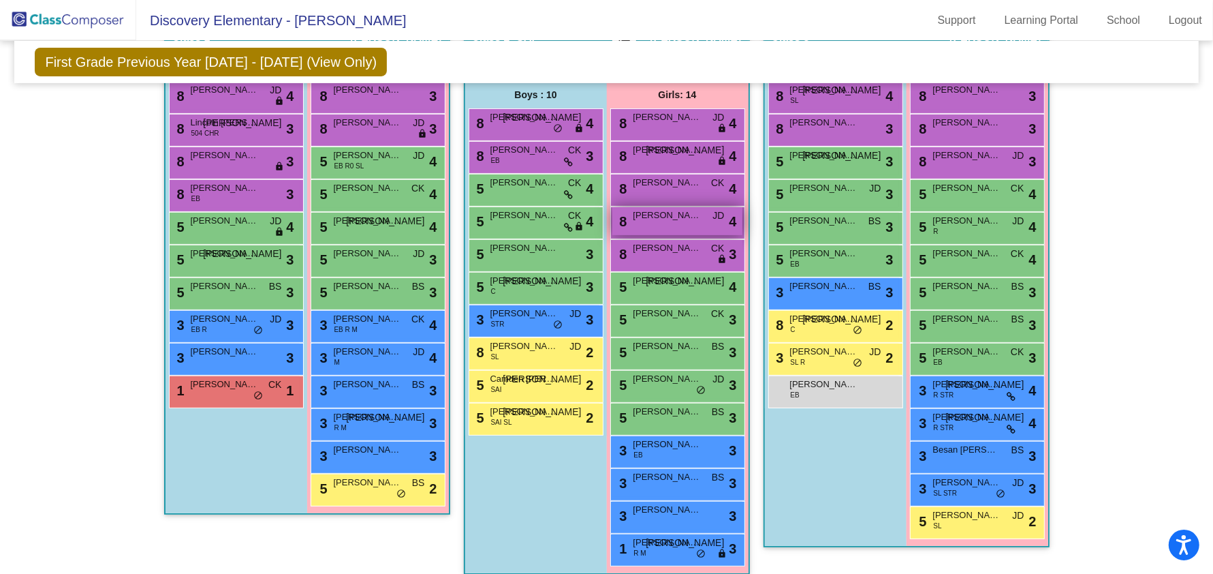
click at [683, 218] on span "[PERSON_NAME]" at bounding box center [668, 215] width 68 height 14
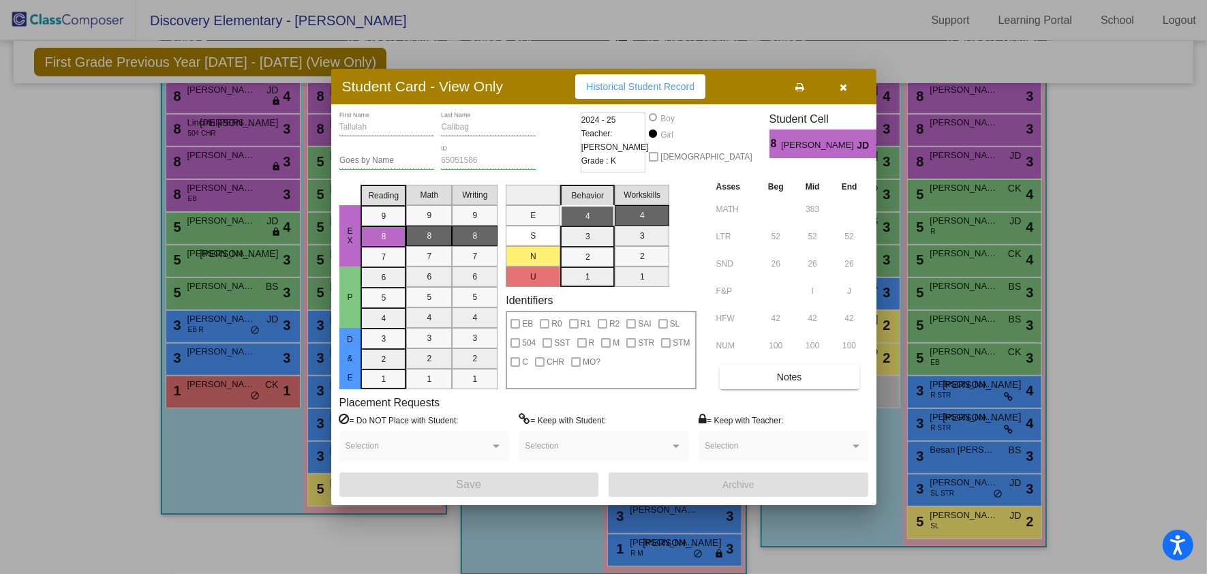
click at [846, 83] on icon "button" at bounding box center [842, 87] width 7 height 10
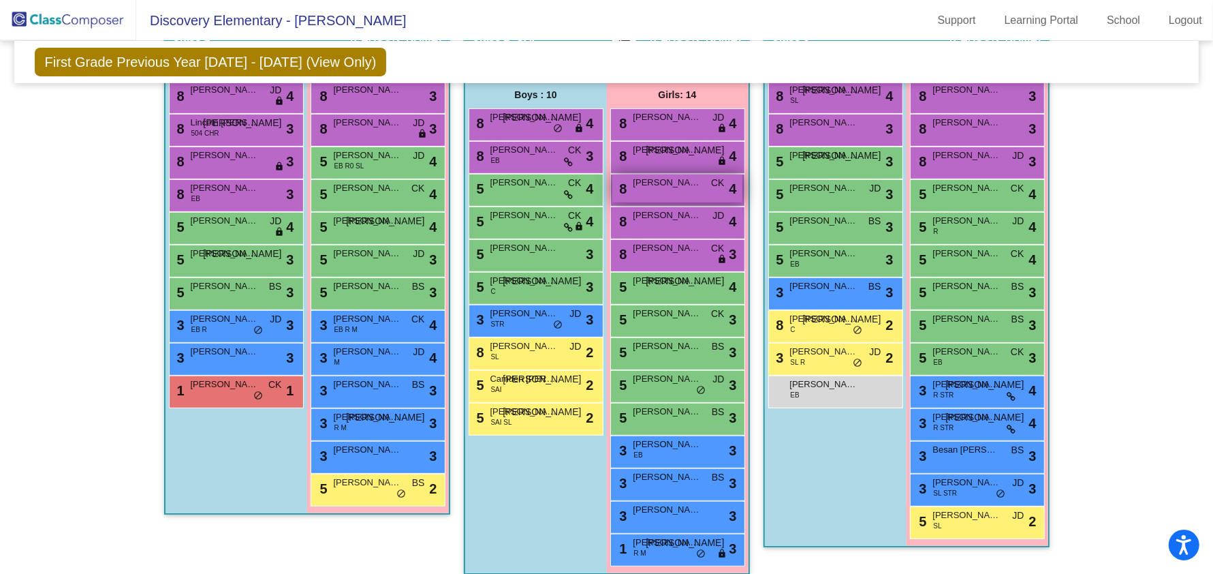
click at [672, 188] on div "8 Siya Charan CK lock do_not_disturb_alt 4" at bounding box center [678, 188] width 130 height 28
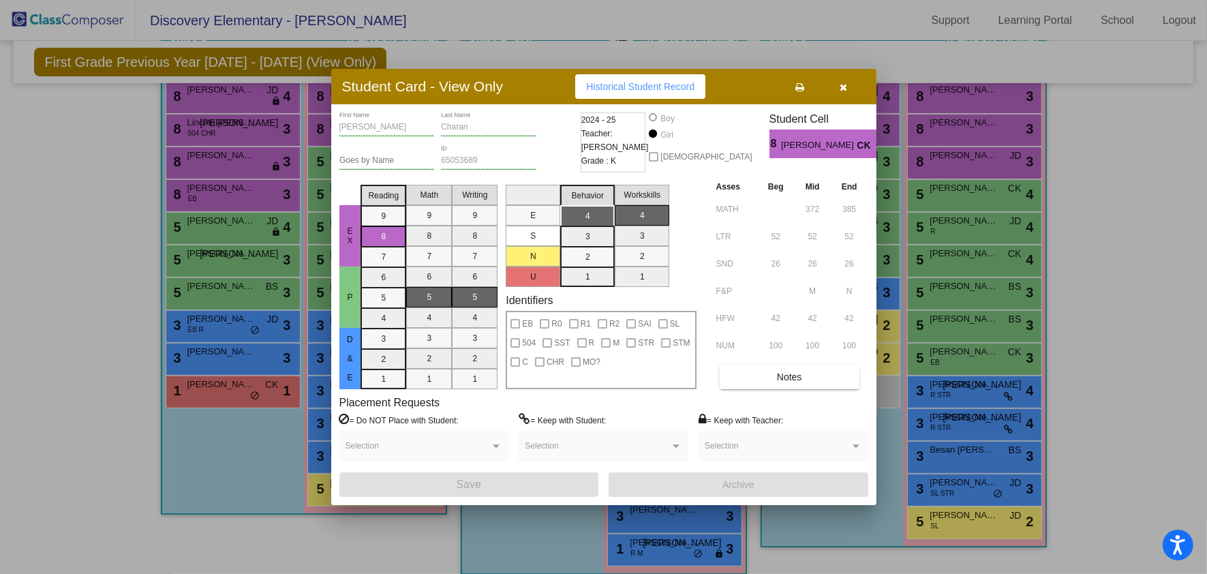
click at [846, 91] on icon "button" at bounding box center [842, 87] width 7 height 10
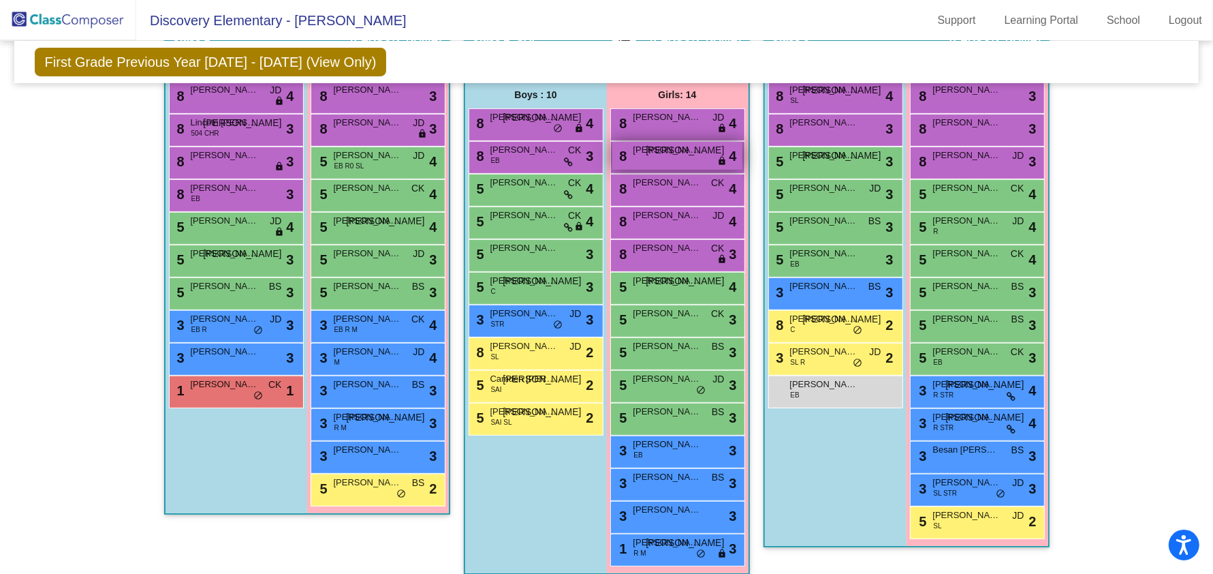
click at [664, 157] on div "8 [PERSON_NAME] JO lock do_not_disturb_alt 4" at bounding box center [678, 156] width 130 height 28
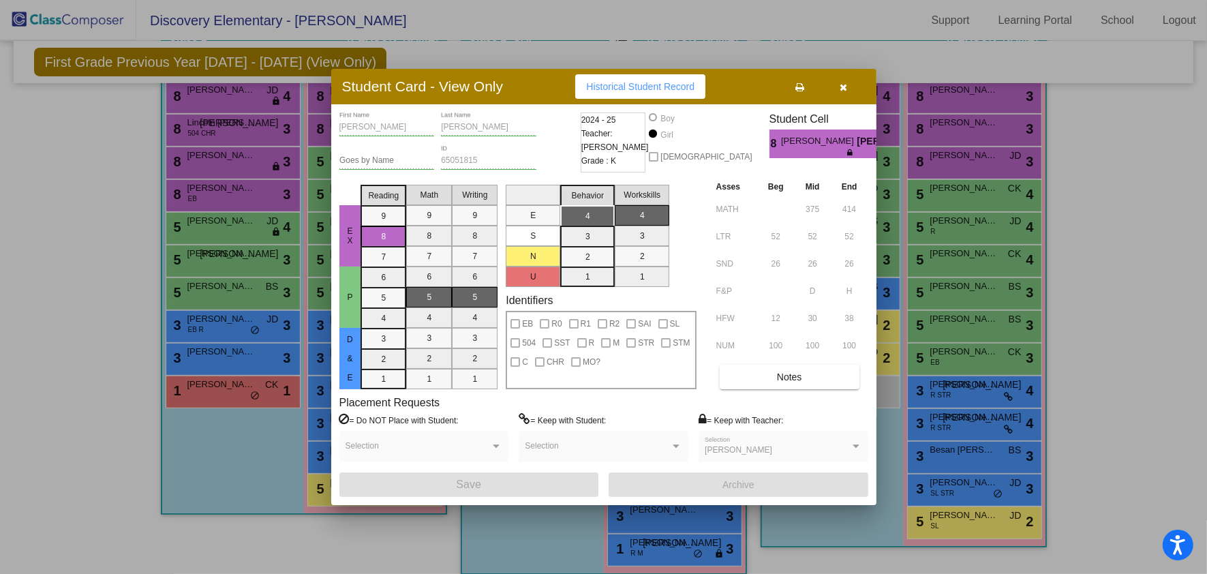
click at [844, 85] on icon "button" at bounding box center [842, 87] width 7 height 10
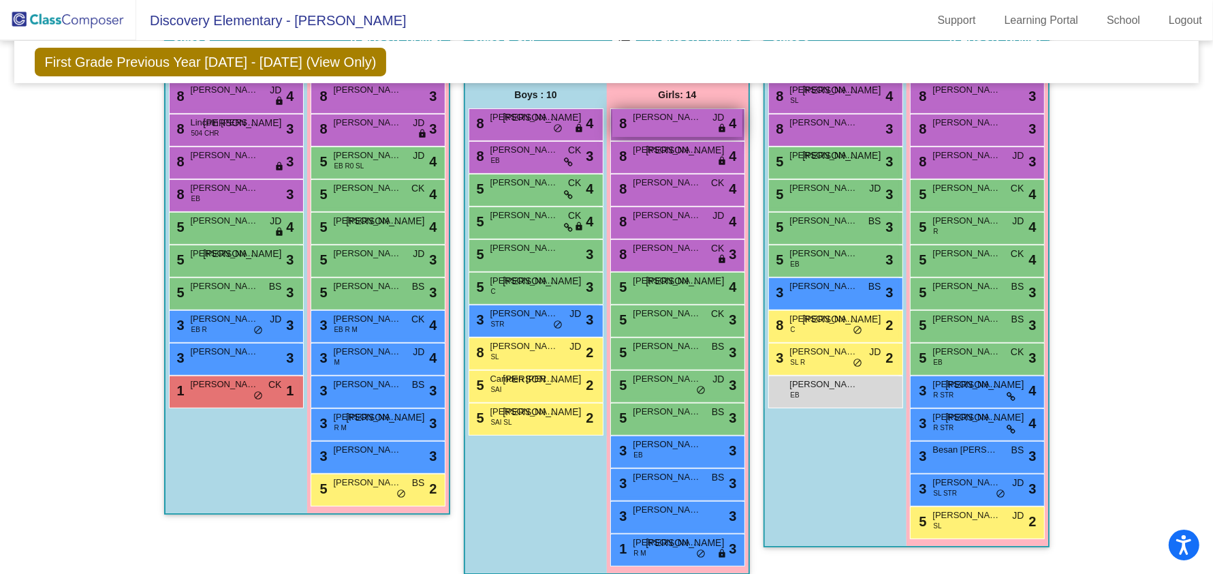
click at [657, 122] on div "8 [PERSON_NAME] JD lock do_not_disturb_alt 4" at bounding box center [678, 123] width 130 height 28
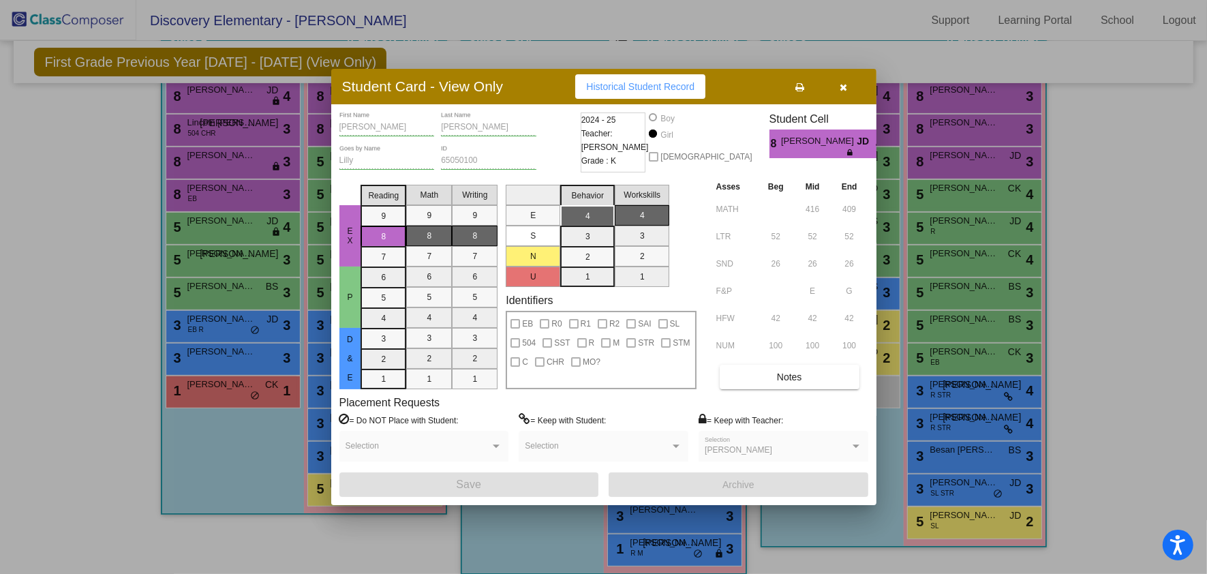
click at [845, 93] on button "button" at bounding box center [844, 86] width 44 height 25
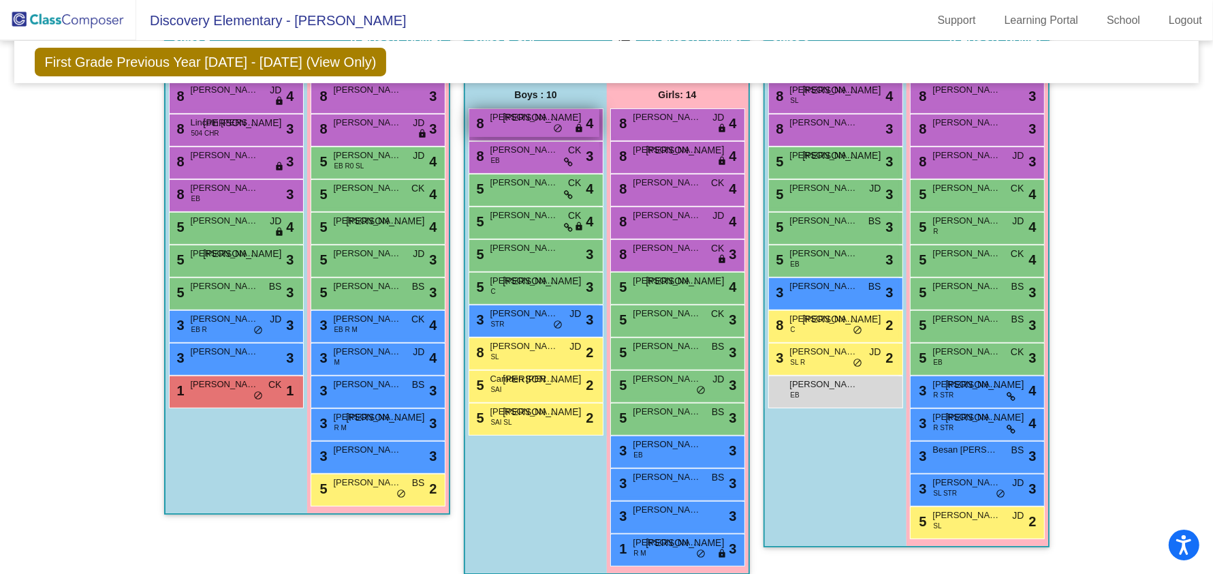
click at [522, 119] on span "[PERSON_NAME]" at bounding box center [525, 117] width 68 height 14
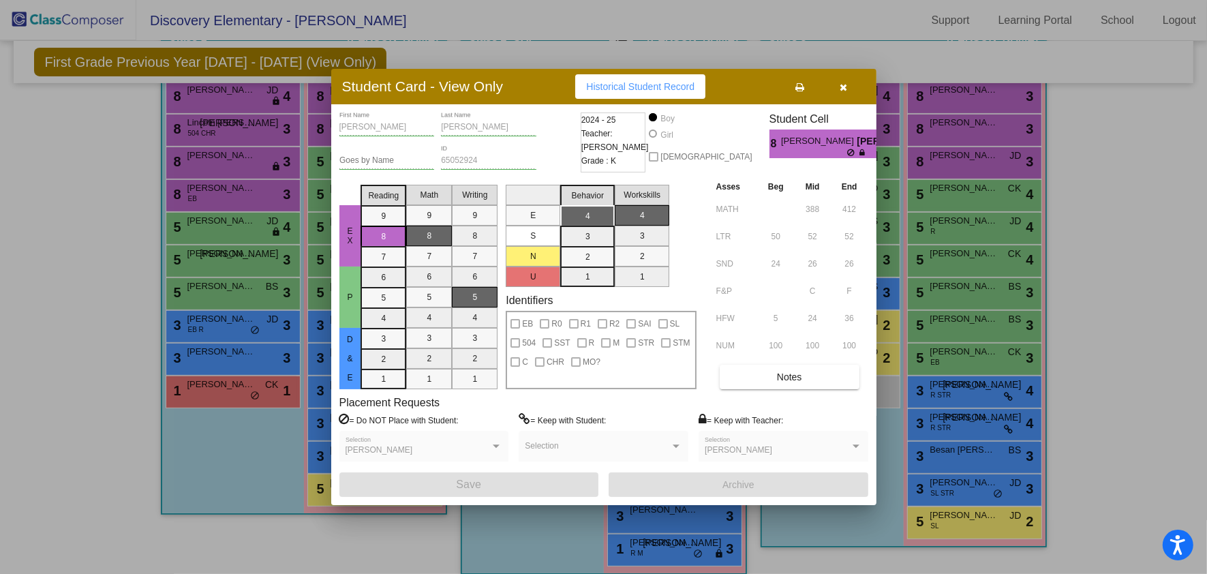
click at [841, 90] on icon "button" at bounding box center [842, 87] width 7 height 10
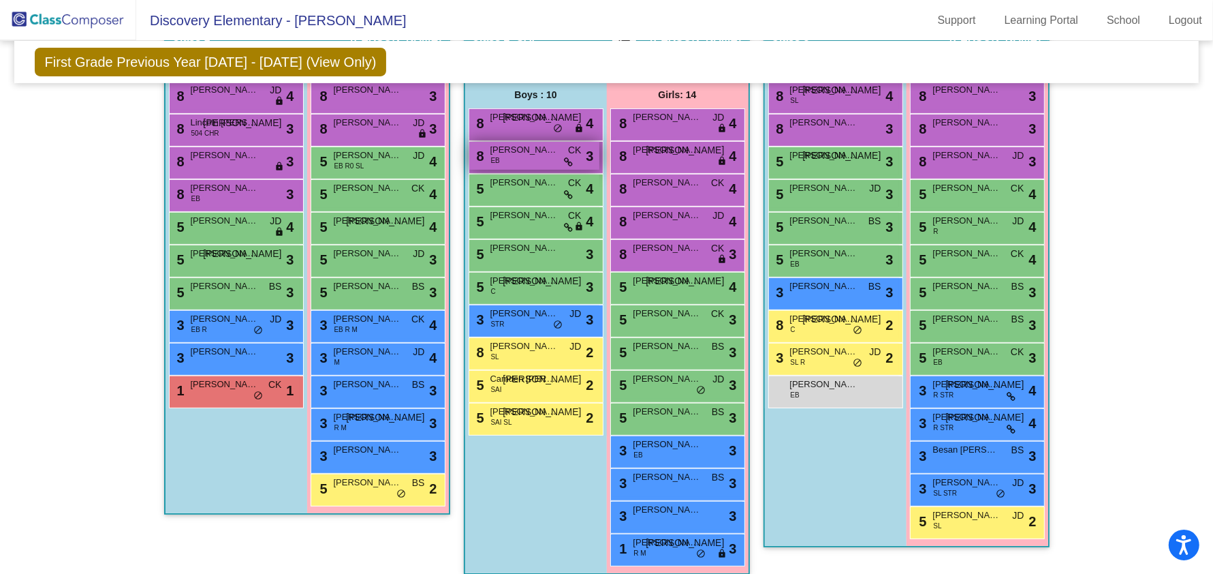
click at [545, 161] on div "8 [PERSON_NAME] CK lock do_not_disturb_alt 3" at bounding box center [534, 156] width 130 height 28
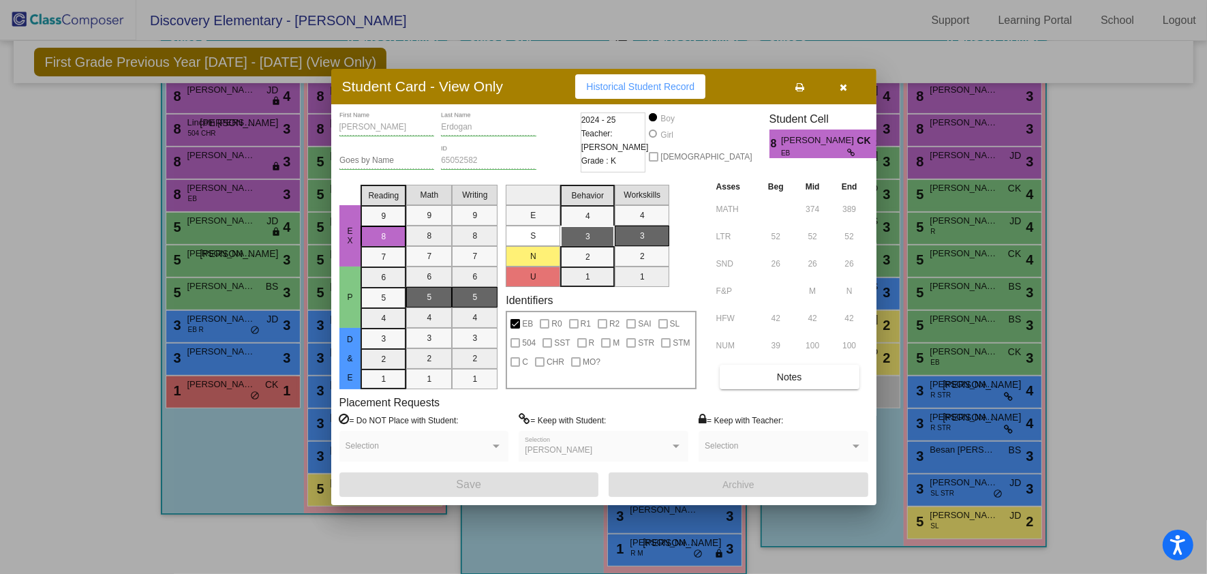
click at [851, 83] on button "button" at bounding box center [844, 86] width 44 height 25
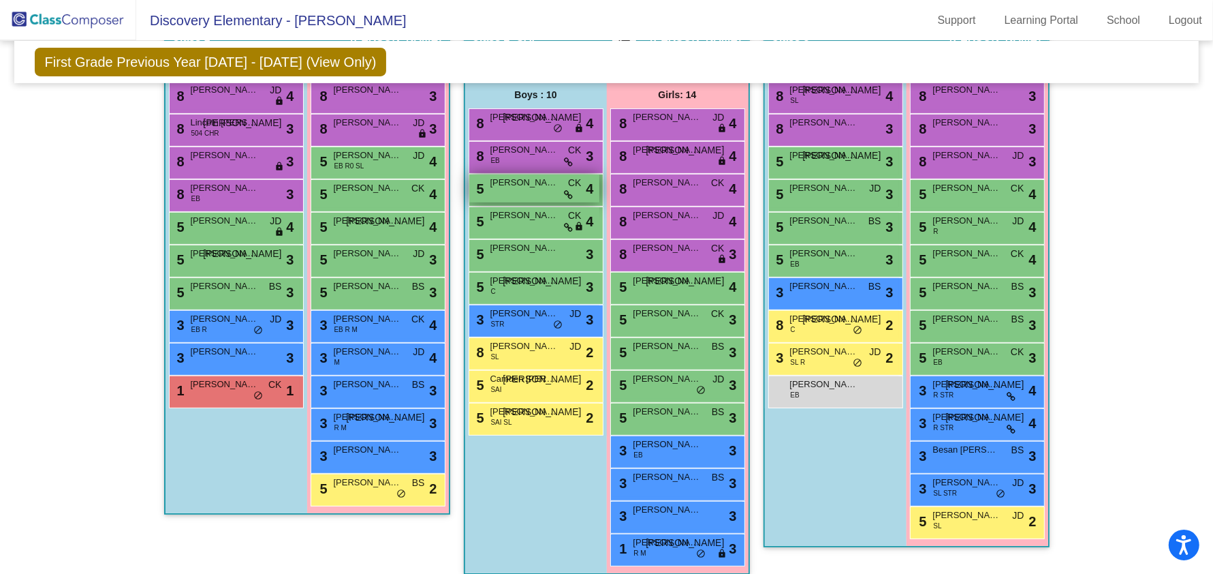
click at [535, 187] on div "5 [PERSON_NAME] CK lock do_not_disturb_alt 4" at bounding box center [534, 188] width 130 height 28
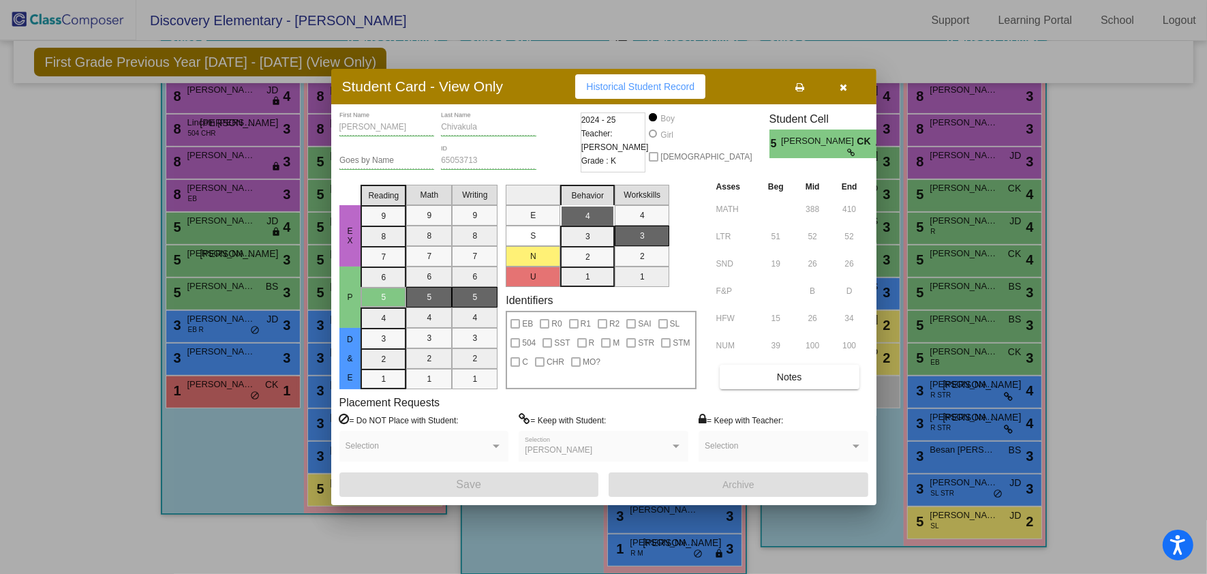
click at [846, 81] on span "button" at bounding box center [842, 86] width 7 height 11
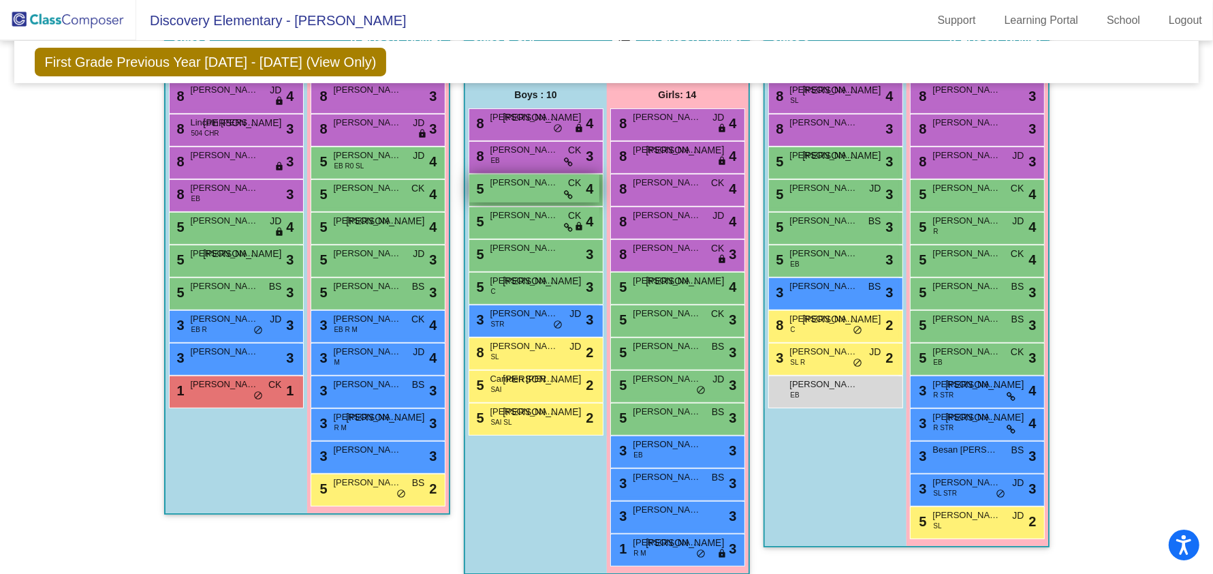
click at [527, 187] on div "5 [PERSON_NAME] CK lock do_not_disturb_alt 4" at bounding box center [534, 188] width 130 height 28
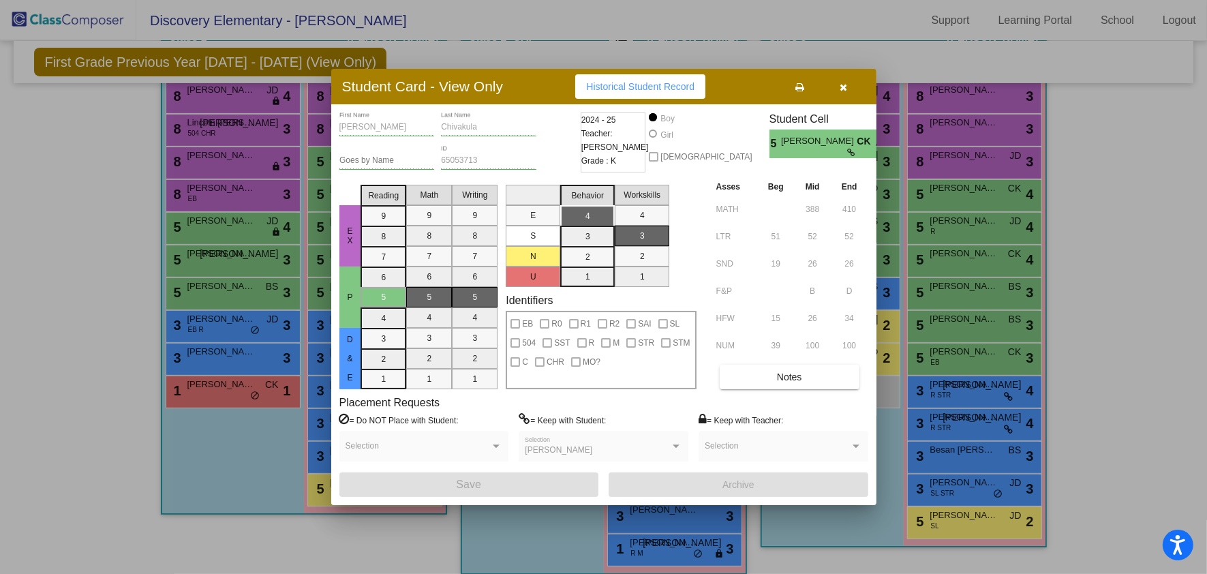
click at [848, 92] on button "button" at bounding box center [844, 86] width 44 height 25
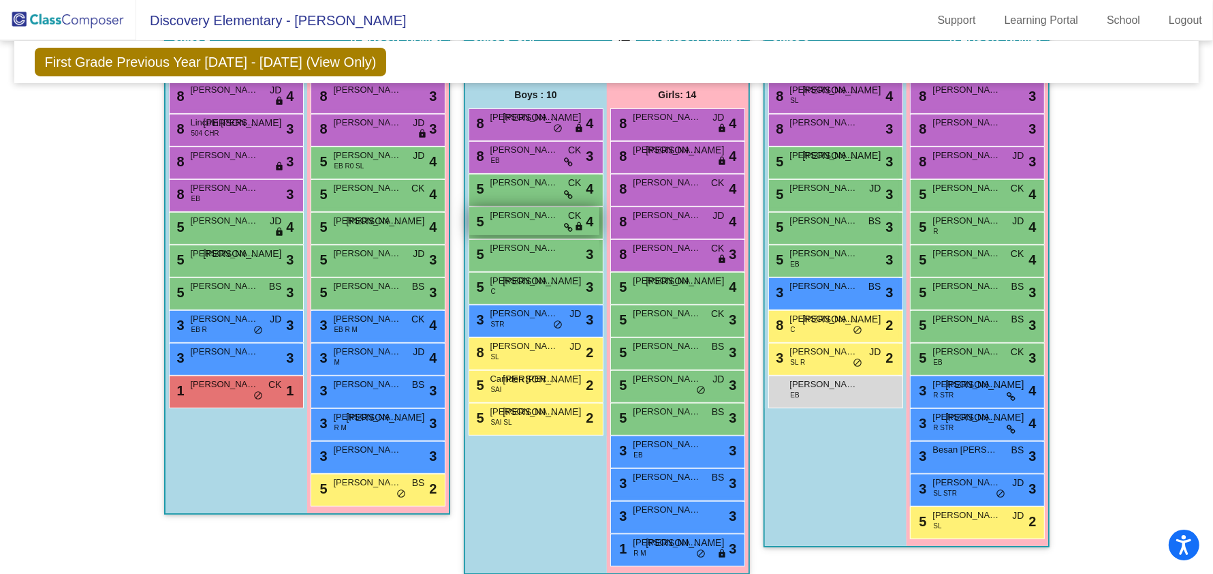
click at [492, 211] on span "[PERSON_NAME]" at bounding box center [525, 215] width 68 height 14
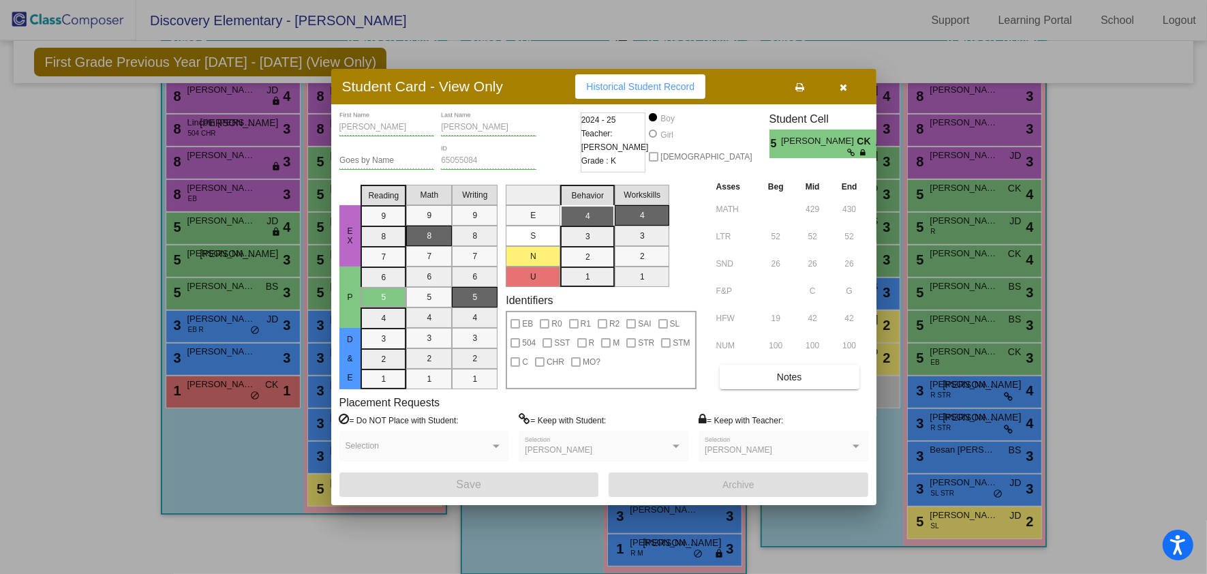
click at [839, 91] on icon "button" at bounding box center [842, 87] width 7 height 10
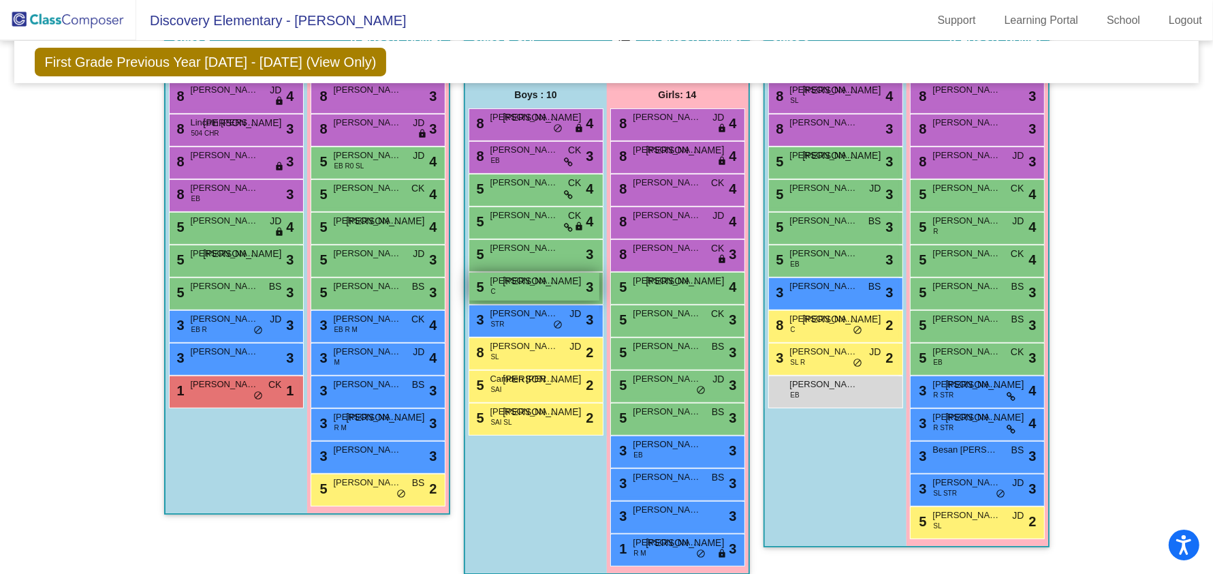
click at [523, 273] on div "5 [PERSON_NAME] JO lock do_not_disturb_alt 3" at bounding box center [534, 287] width 130 height 28
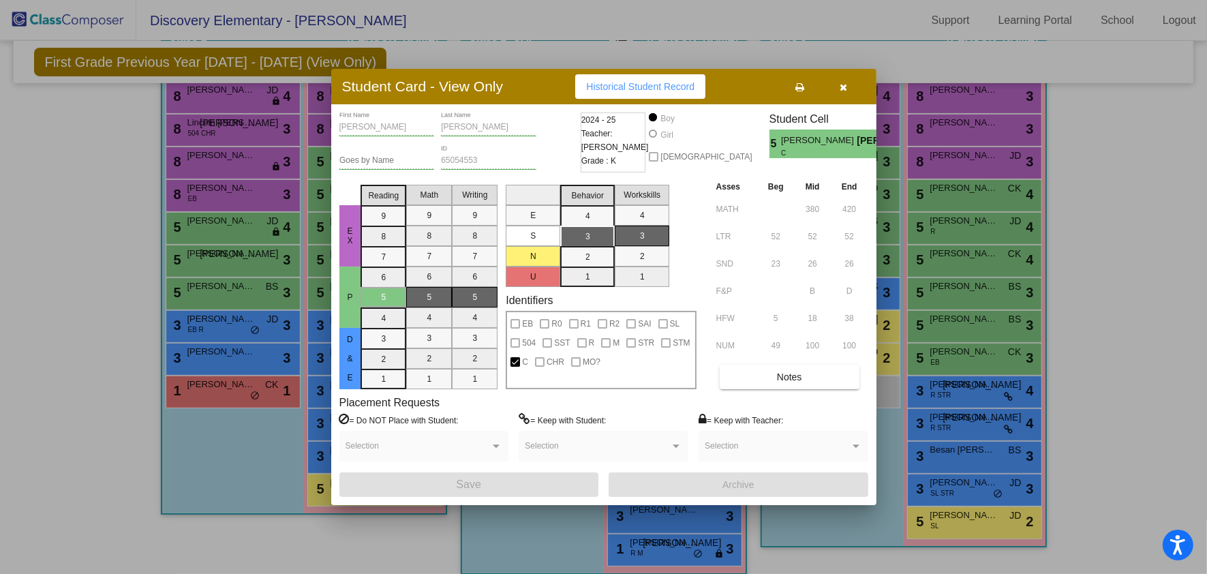
click at [844, 89] on icon "button" at bounding box center [842, 87] width 7 height 10
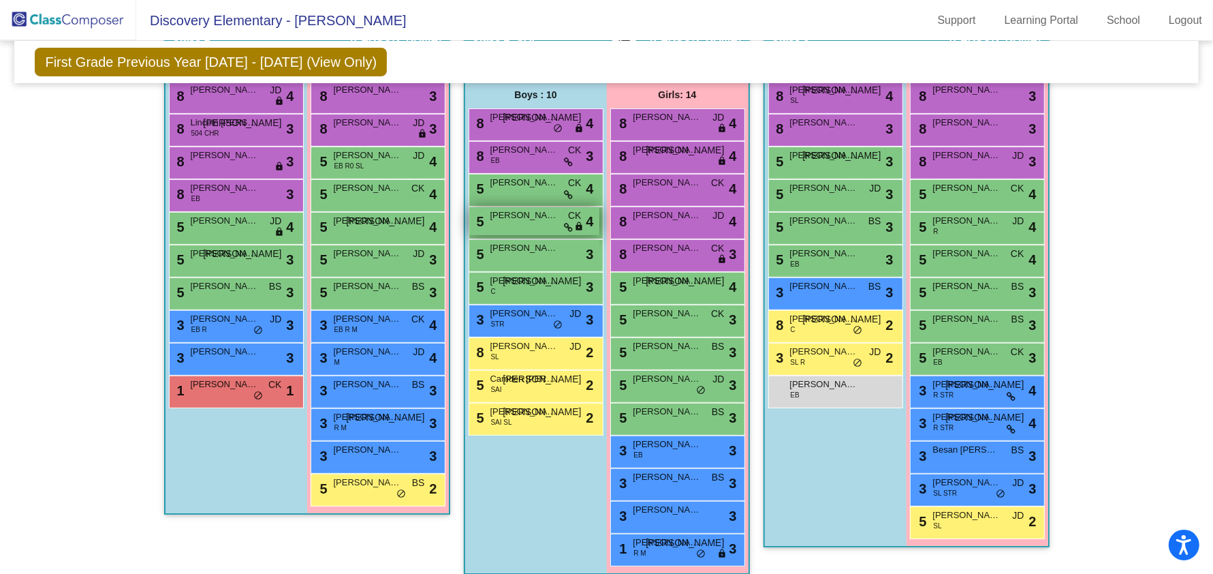
click at [519, 222] on div "5 [PERSON_NAME] CK lock do_not_disturb_alt 4" at bounding box center [534, 221] width 130 height 28
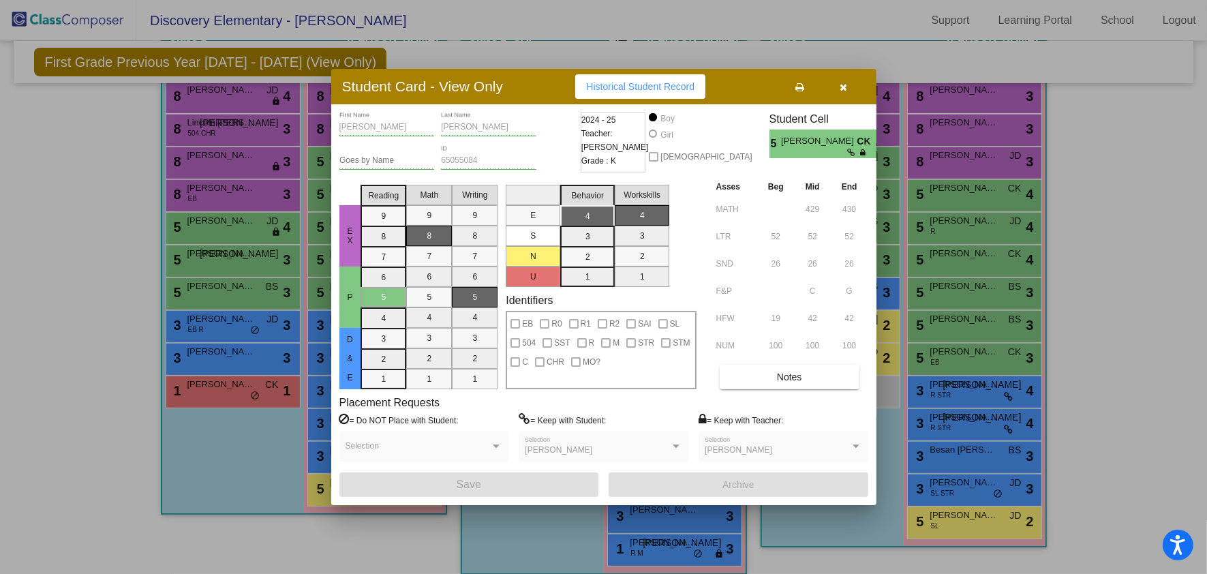
click at [843, 90] on icon "button" at bounding box center [842, 87] width 7 height 10
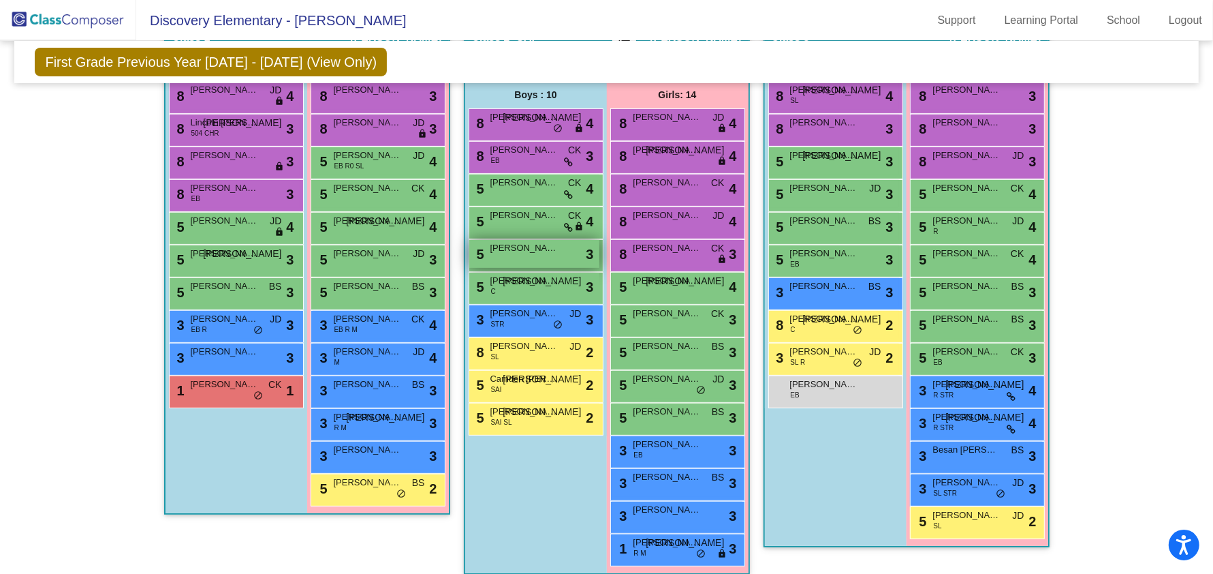
click at [523, 253] on div "5 [PERSON_NAME] lock do_not_disturb_alt 3" at bounding box center [534, 254] width 130 height 28
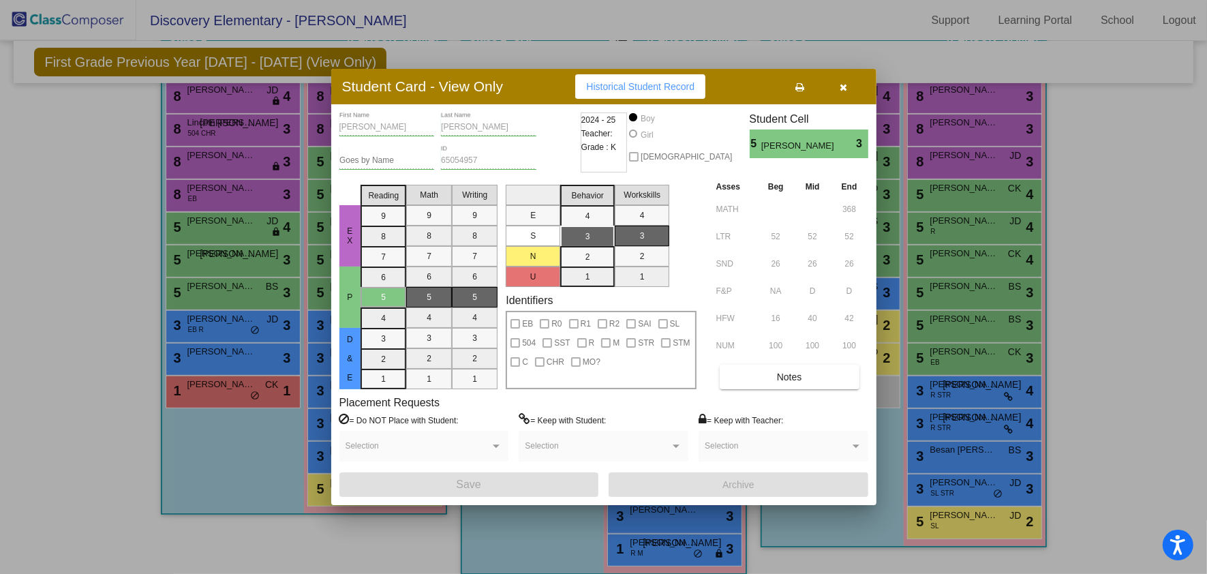
click at [842, 91] on icon "button" at bounding box center [842, 87] width 7 height 10
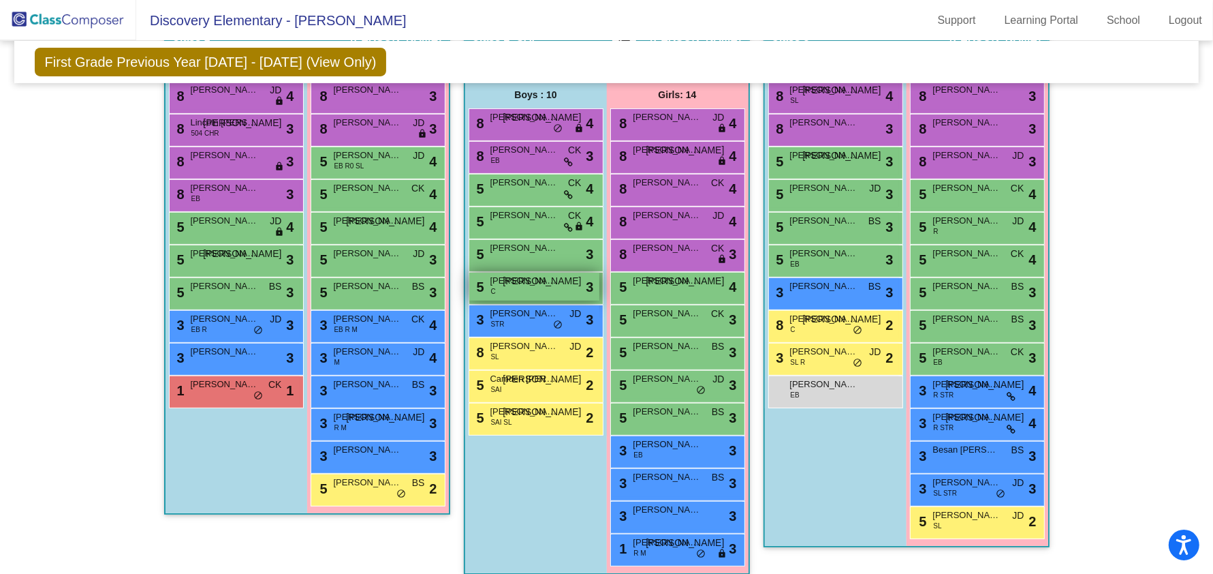
click at [536, 281] on span "[PERSON_NAME]" at bounding box center [525, 281] width 68 height 14
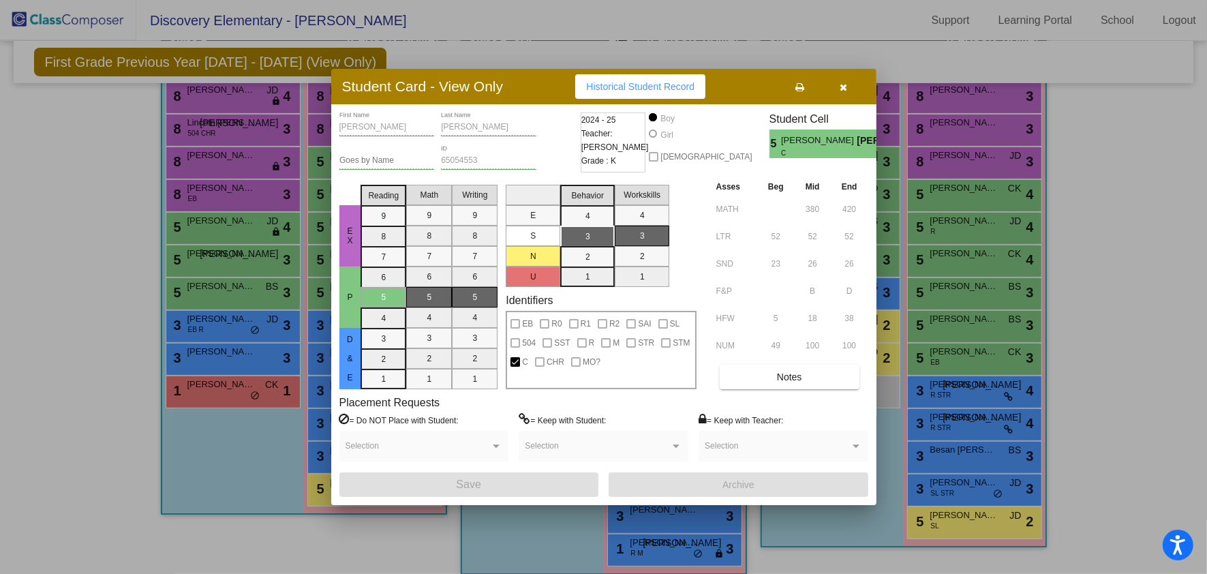
click at [852, 89] on button "button" at bounding box center [844, 86] width 44 height 25
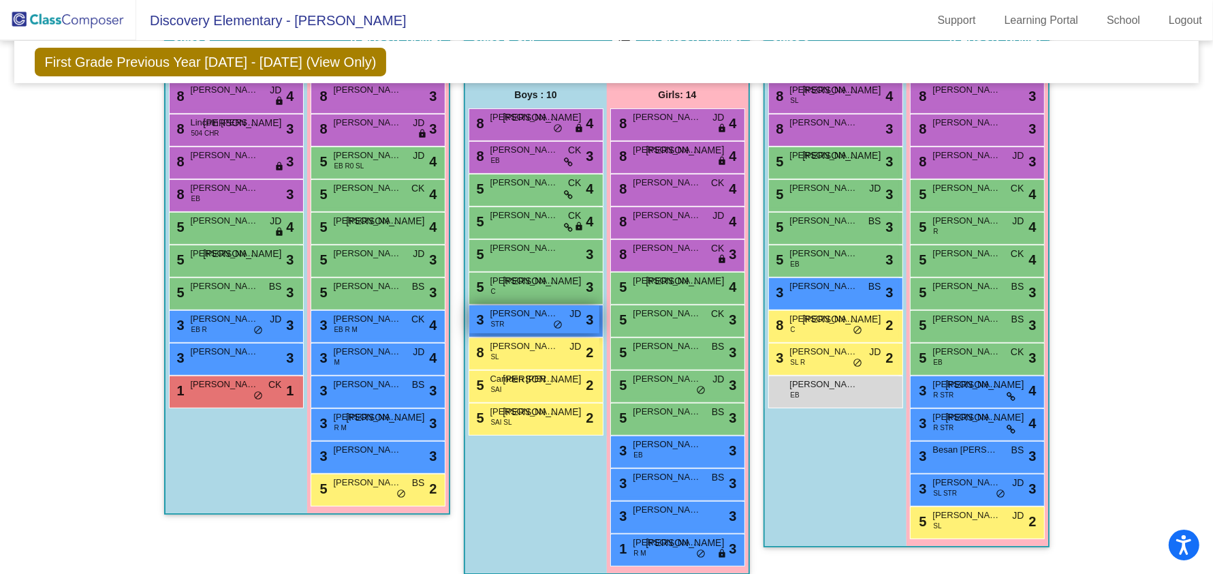
click at [518, 323] on div "3 [PERSON_NAME] [PERSON_NAME] STR JD lock do_not_disturb_alt 3" at bounding box center [534, 319] width 130 height 28
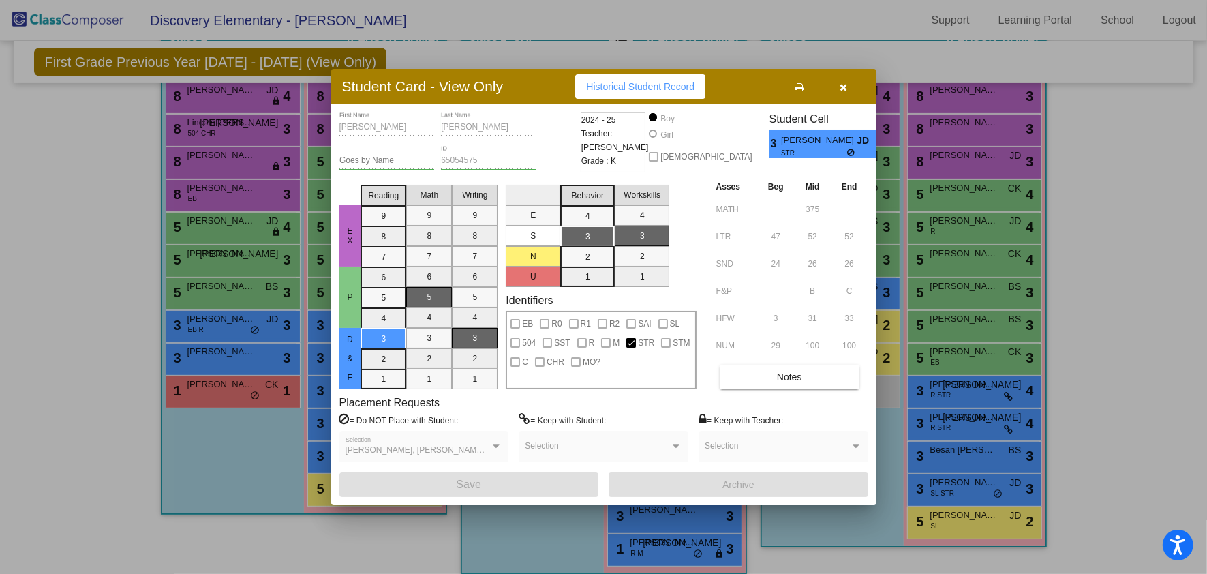
click at [841, 86] on icon "button" at bounding box center [842, 87] width 7 height 10
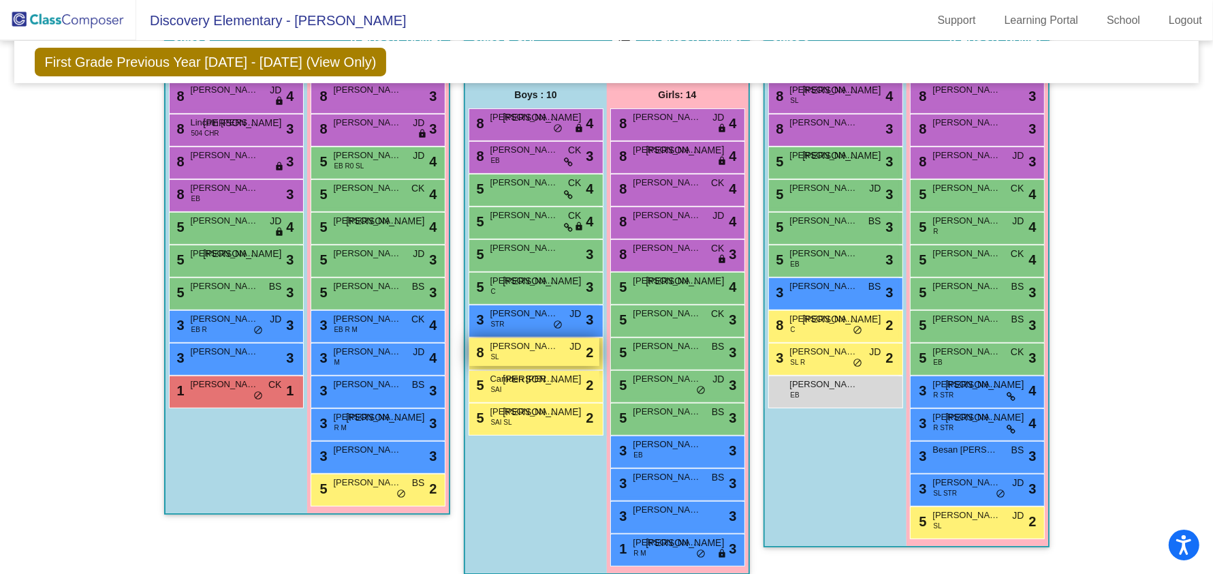
click at [508, 352] on div "8 [PERSON_NAME] [PERSON_NAME] JD lock do_not_disturb_alt 2" at bounding box center [534, 352] width 130 height 28
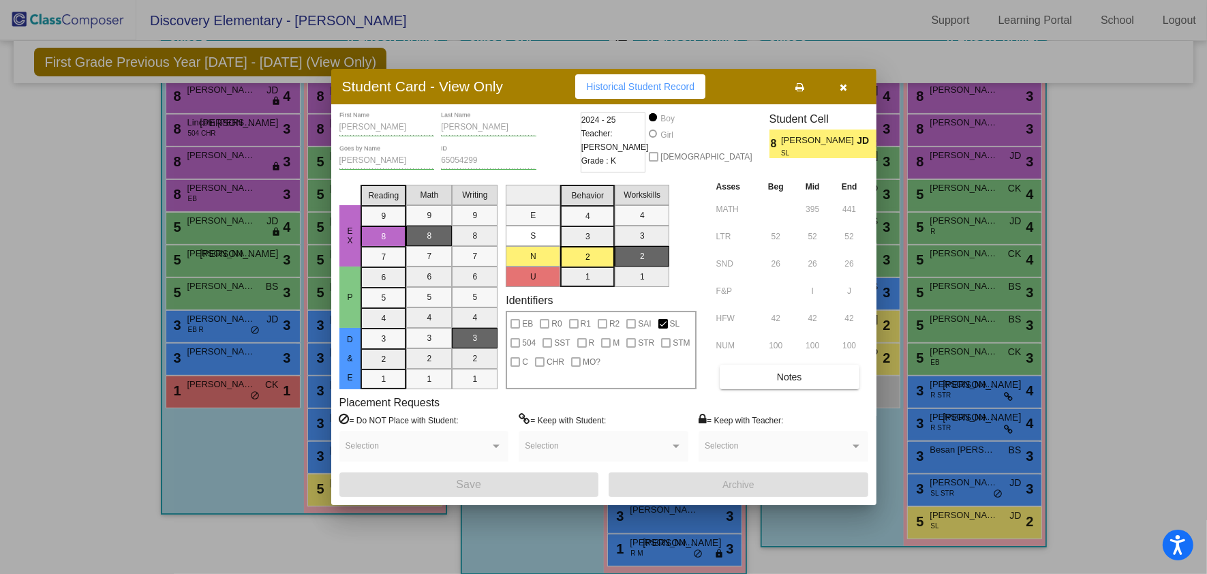
click at [849, 83] on button "button" at bounding box center [844, 86] width 44 height 25
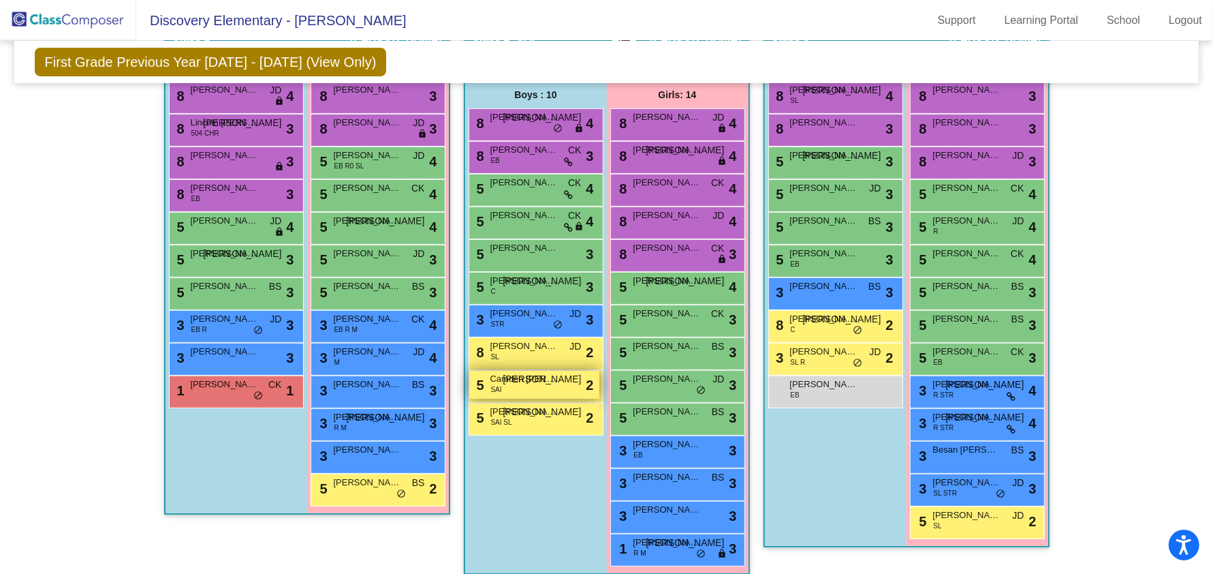
click at [499, 375] on span "Camden [PERSON_NAME]" at bounding box center [525, 379] width 68 height 14
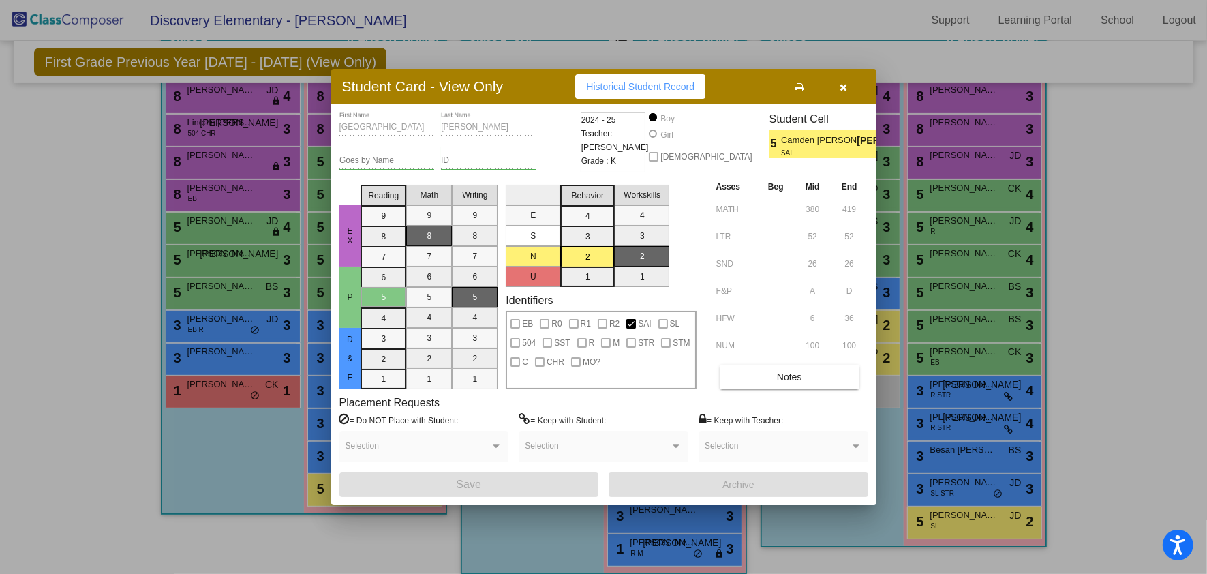
click at [830, 97] on button "button" at bounding box center [844, 86] width 44 height 25
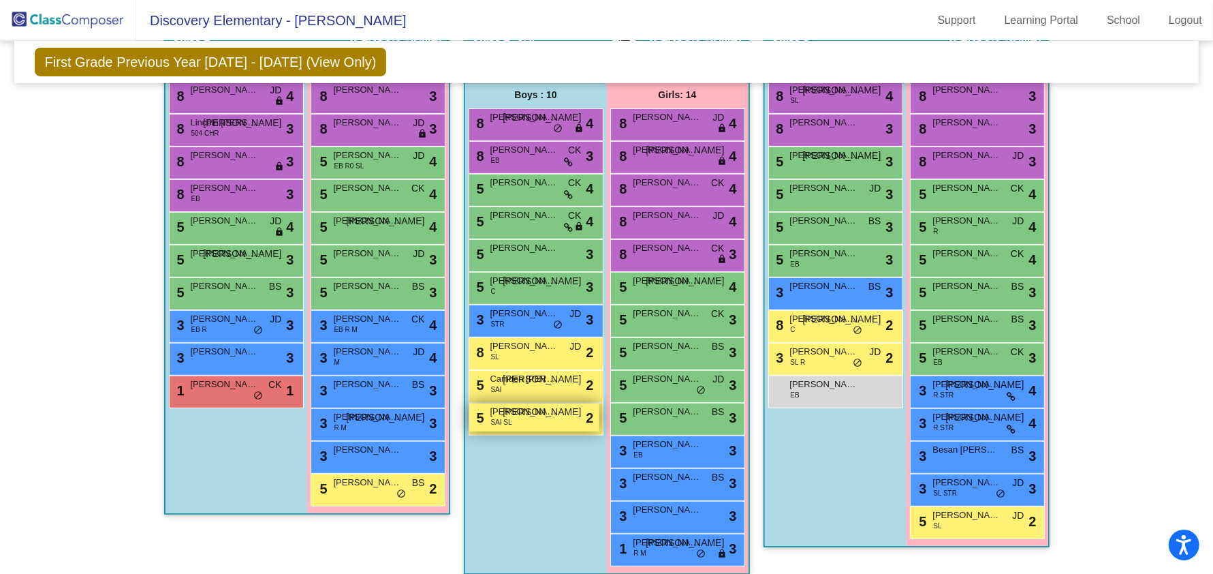
click at [520, 417] on div "5 [PERSON_NAME] SAI SL JO lock do_not_disturb_alt 2" at bounding box center [534, 417] width 130 height 28
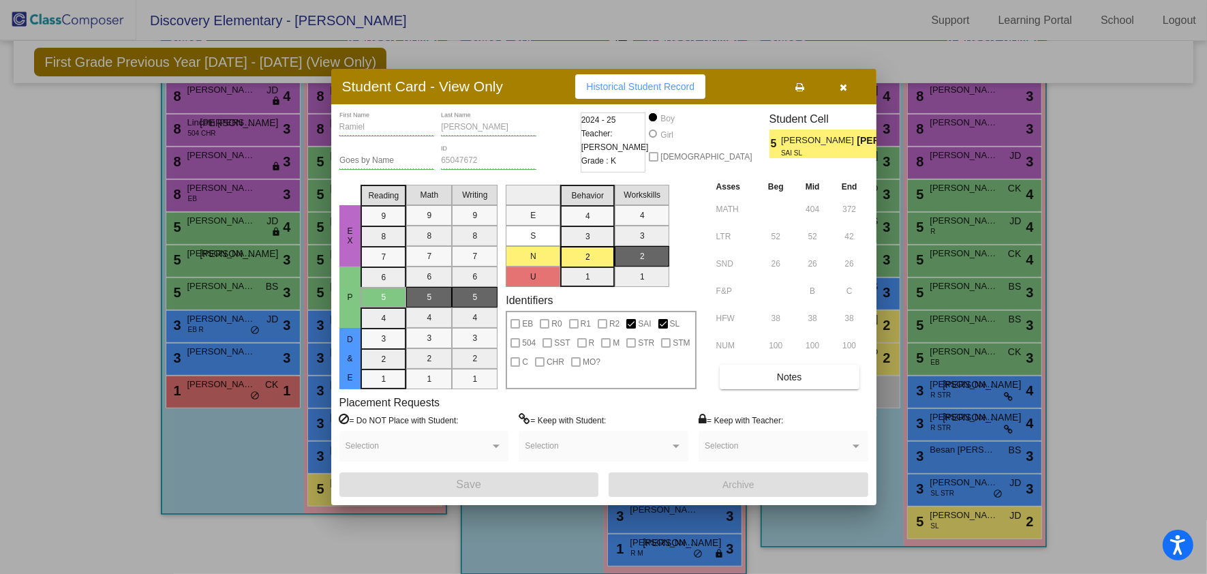
click at [839, 84] on icon "button" at bounding box center [842, 87] width 7 height 10
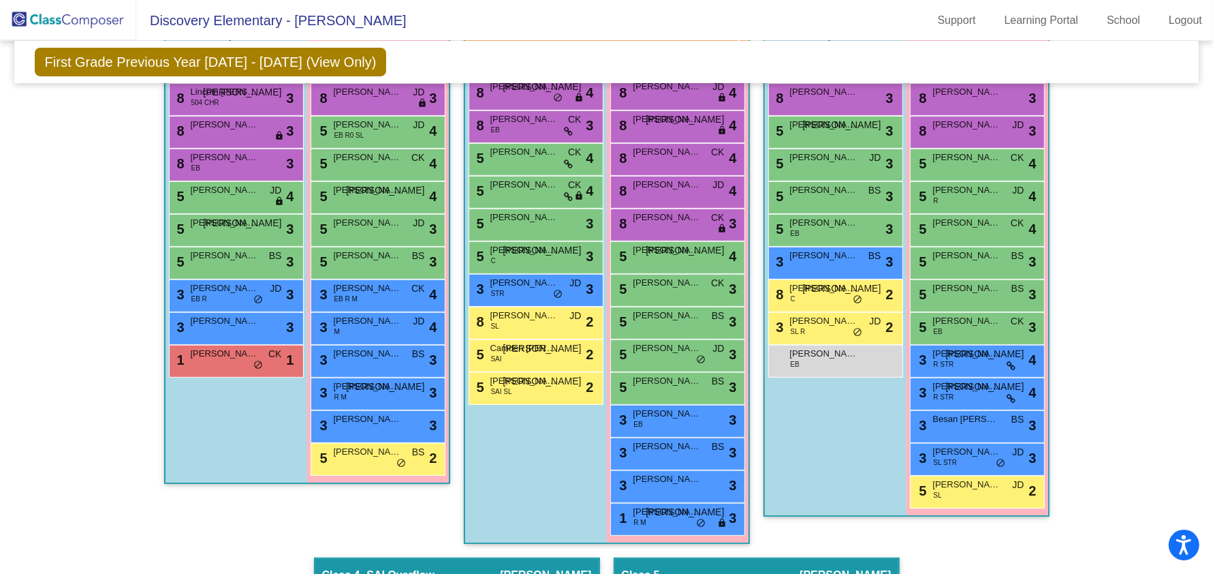
scroll to position [392, 0]
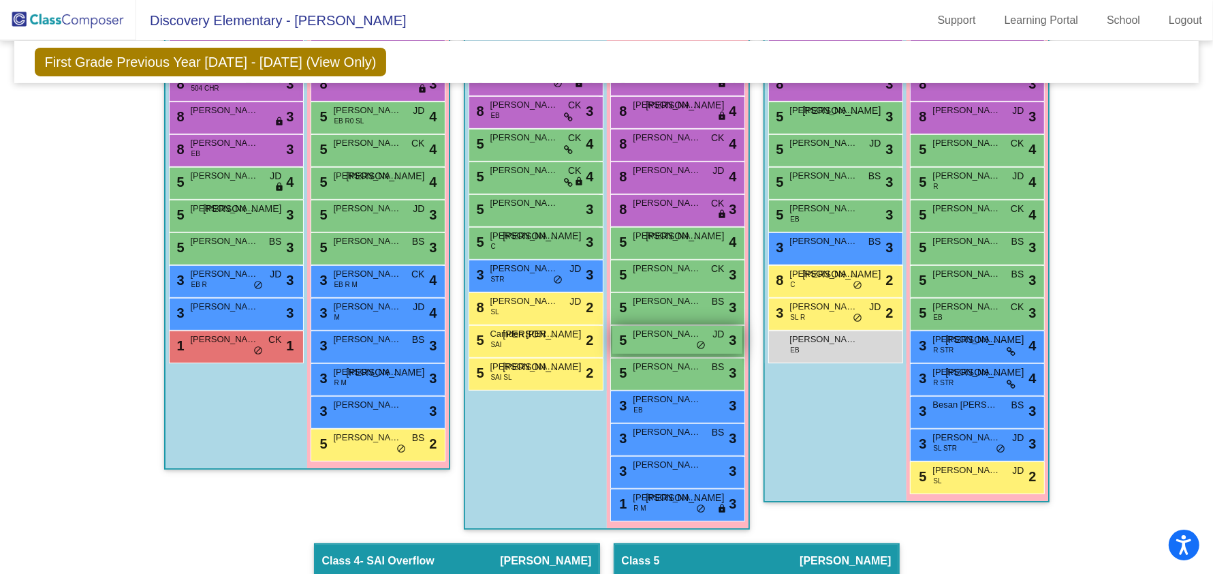
click at [658, 329] on span "[PERSON_NAME] [PERSON_NAME]" at bounding box center [668, 334] width 68 height 14
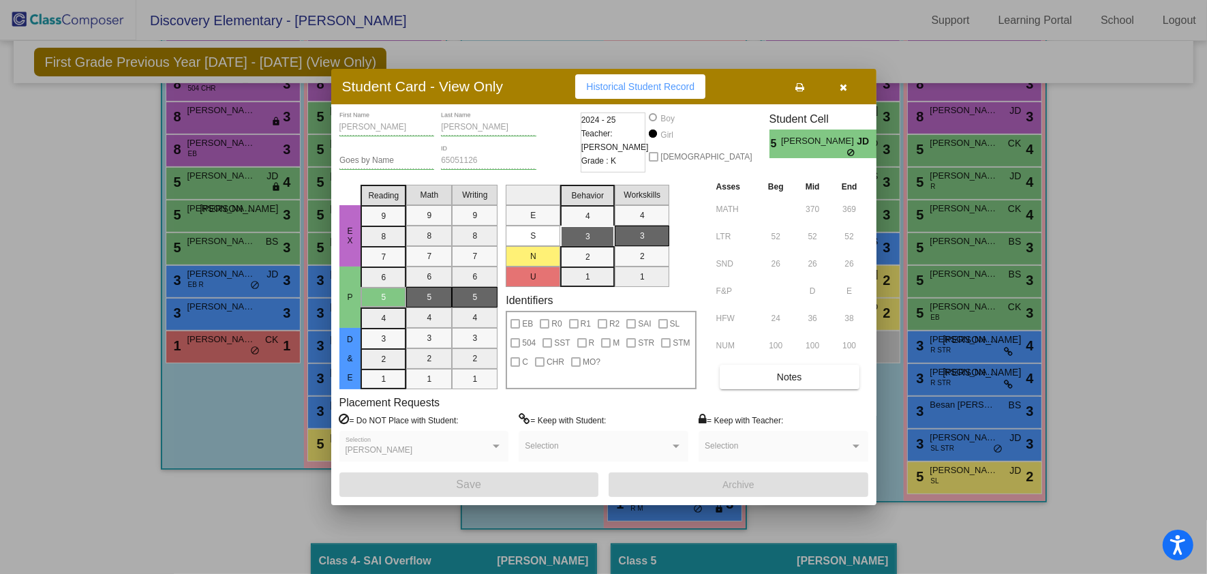
click at [839, 82] on span "button" at bounding box center [842, 86] width 7 height 11
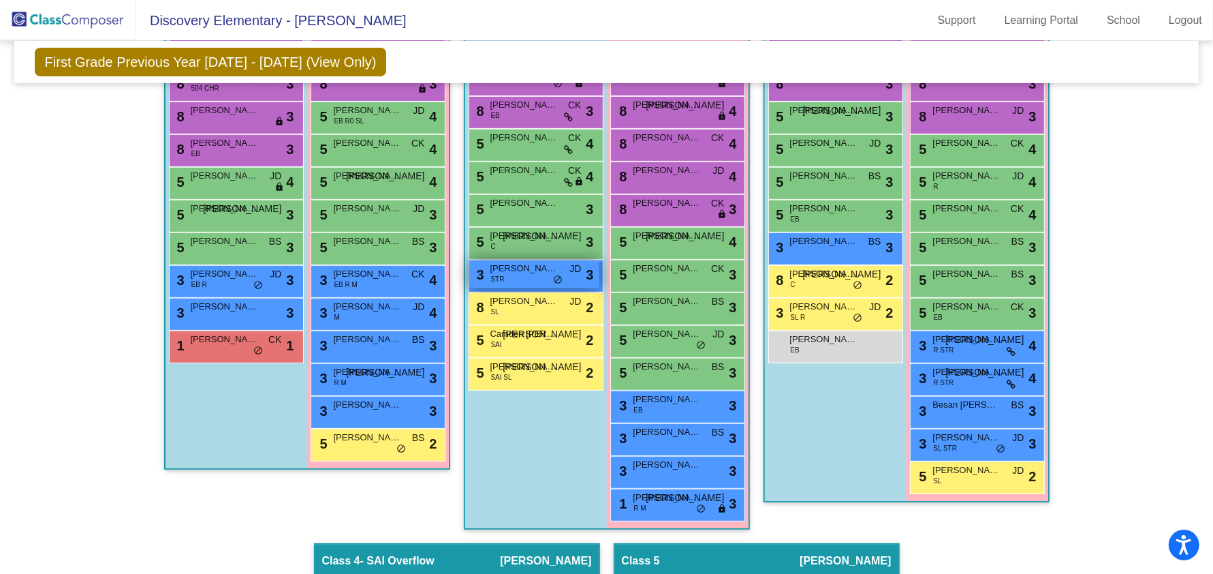
click at [526, 279] on div "3 [PERSON_NAME] [PERSON_NAME] STR JD lock do_not_disturb_alt 3" at bounding box center [534, 274] width 130 height 28
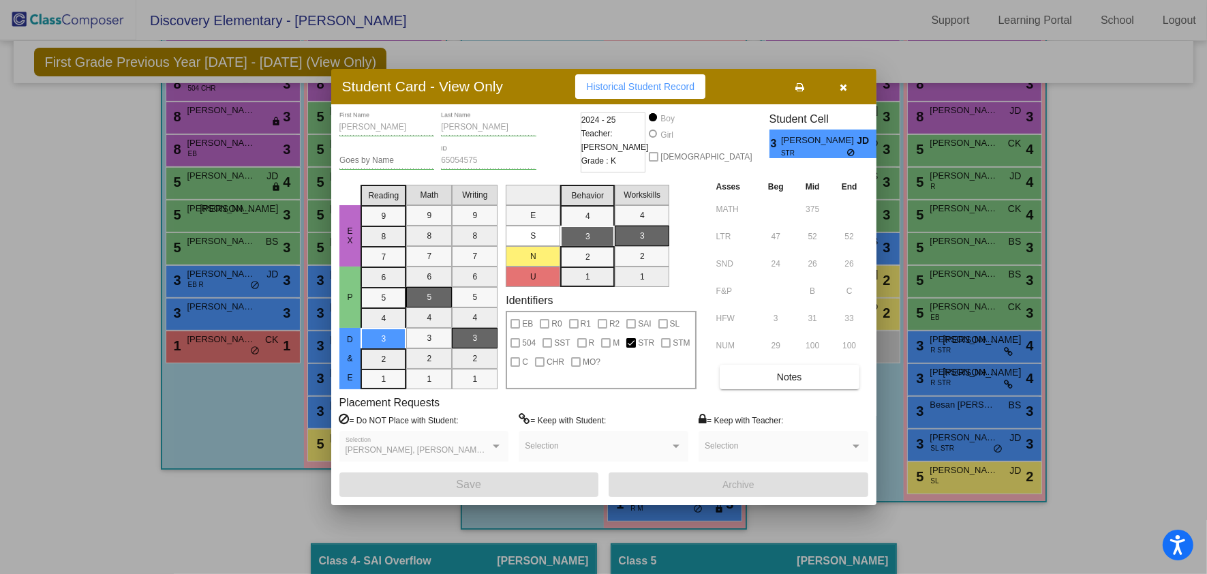
click at [850, 89] on button "button" at bounding box center [844, 86] width 44 height 25
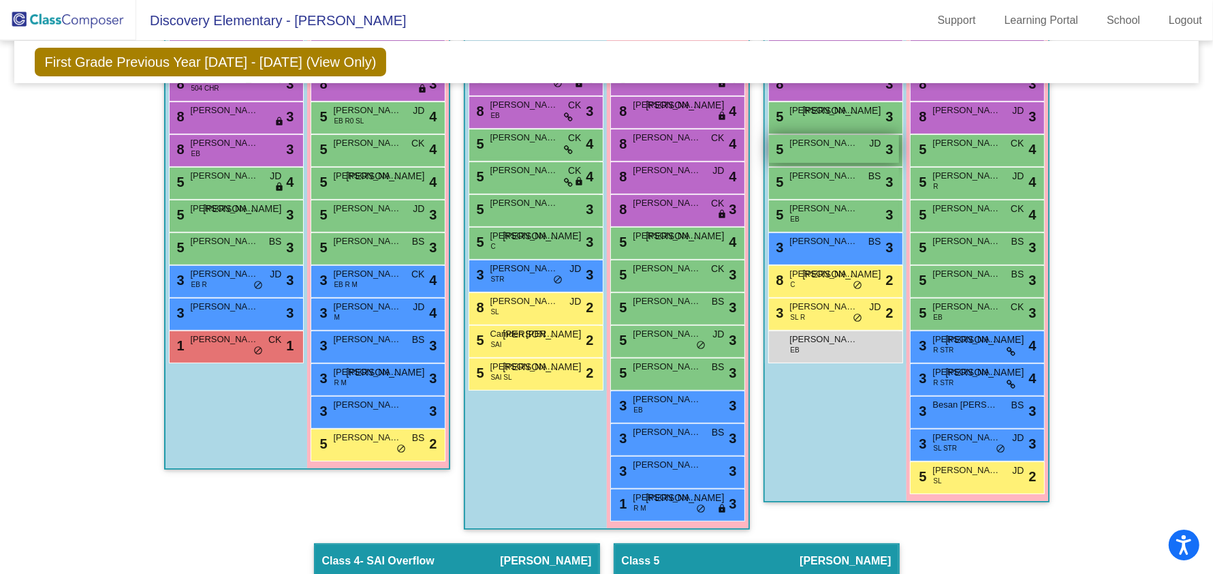
click at [828, 151] on div "5 [PERSON_NAME] JD lock do_not_disturb_alt 3" at bounding box center [834, 149] width 130 height 28
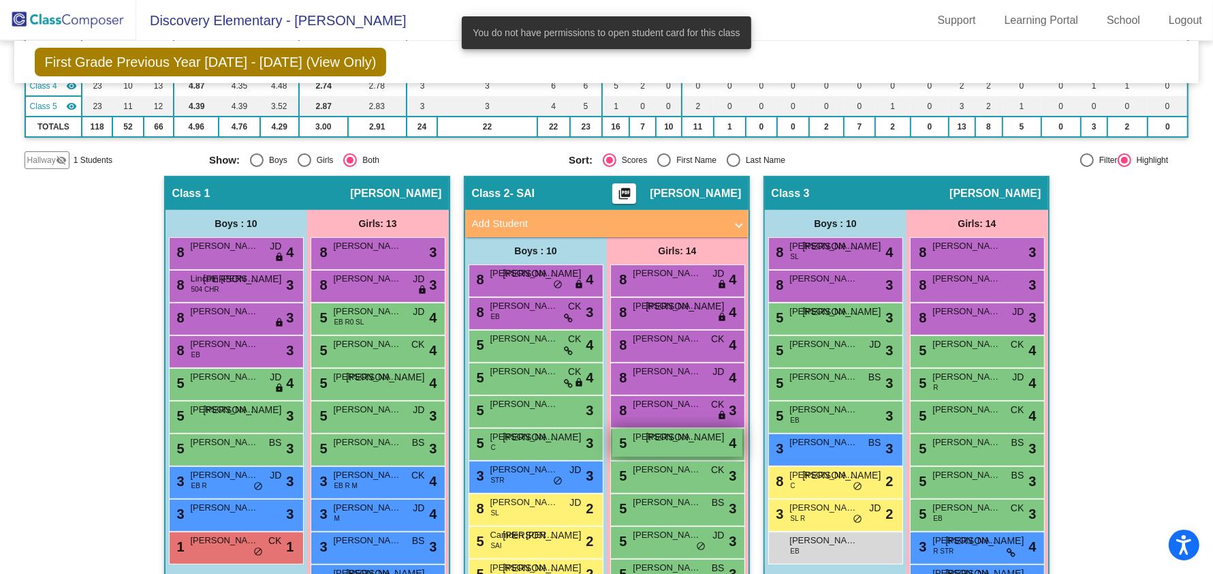
scroll to position [0, 0]
